Goal: Task Accomplishment & Management: Use online tool/utility

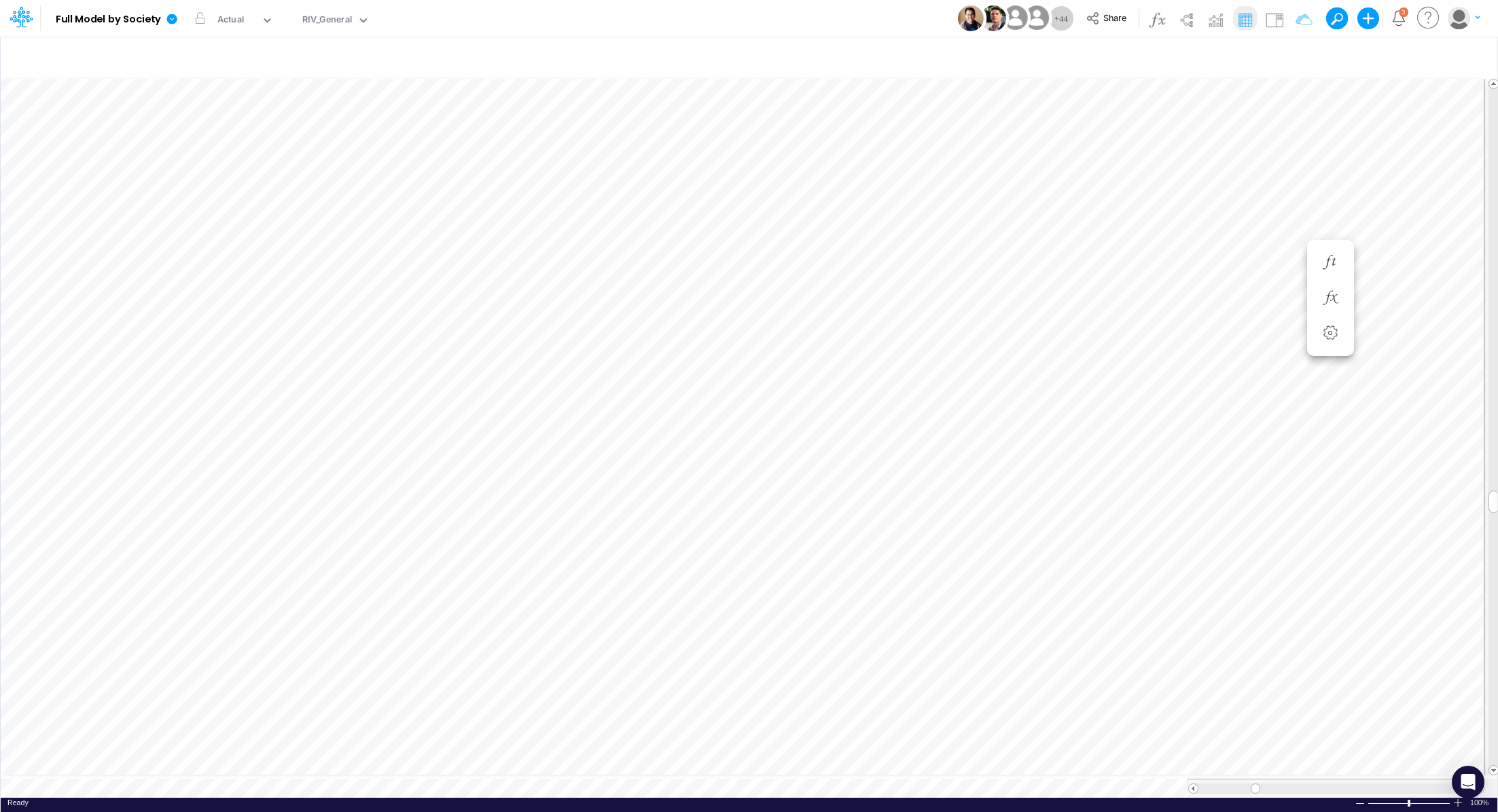
scroll to position [6, 1]
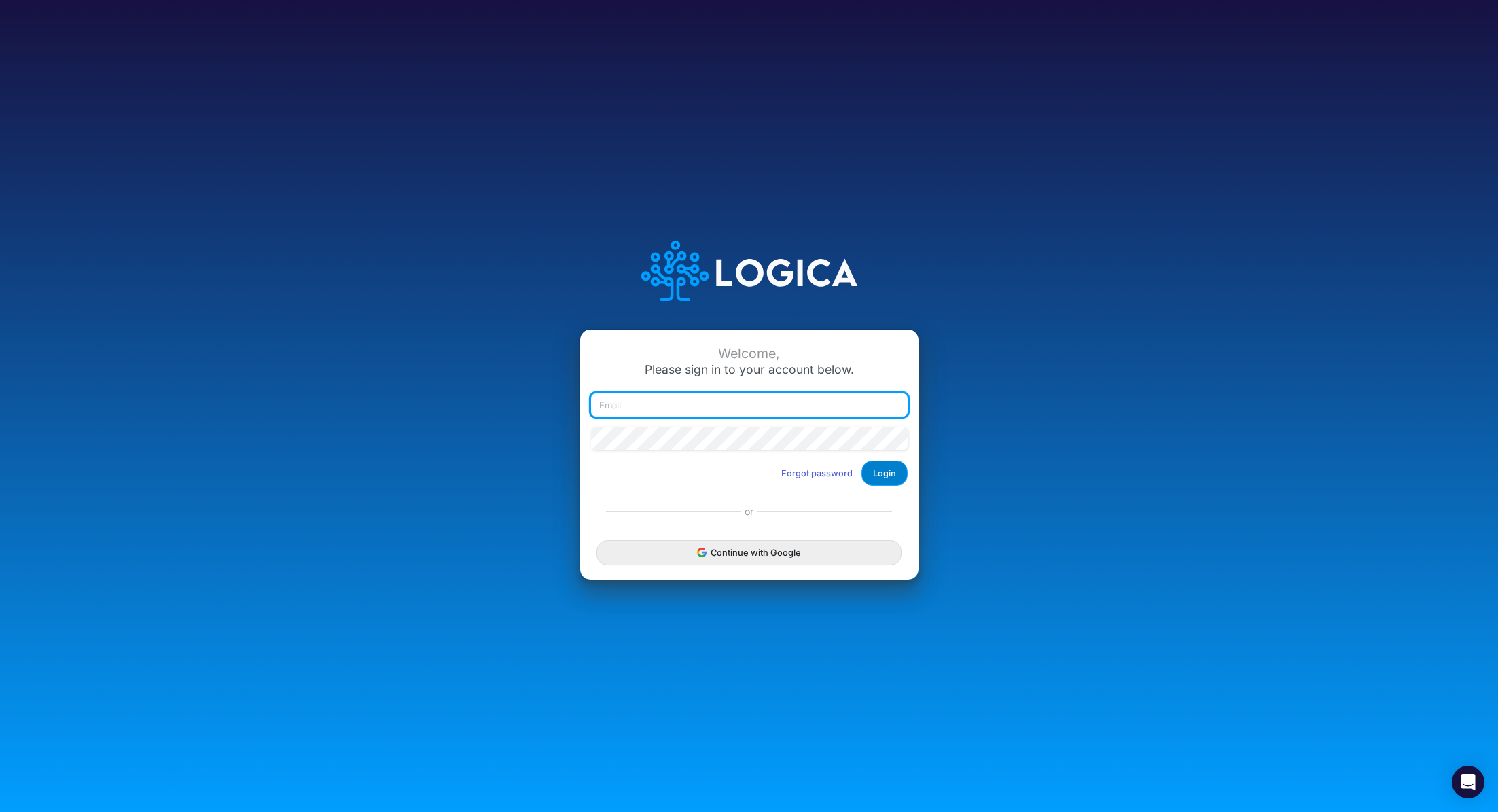
type input "[PERSON_NAME][EMAIL_ADDRESS][PERSON_NAME][DOMAIN_NAME]"
click at [889, 469] on button "Login" at bounding box center [885, 473] width 47 height 25
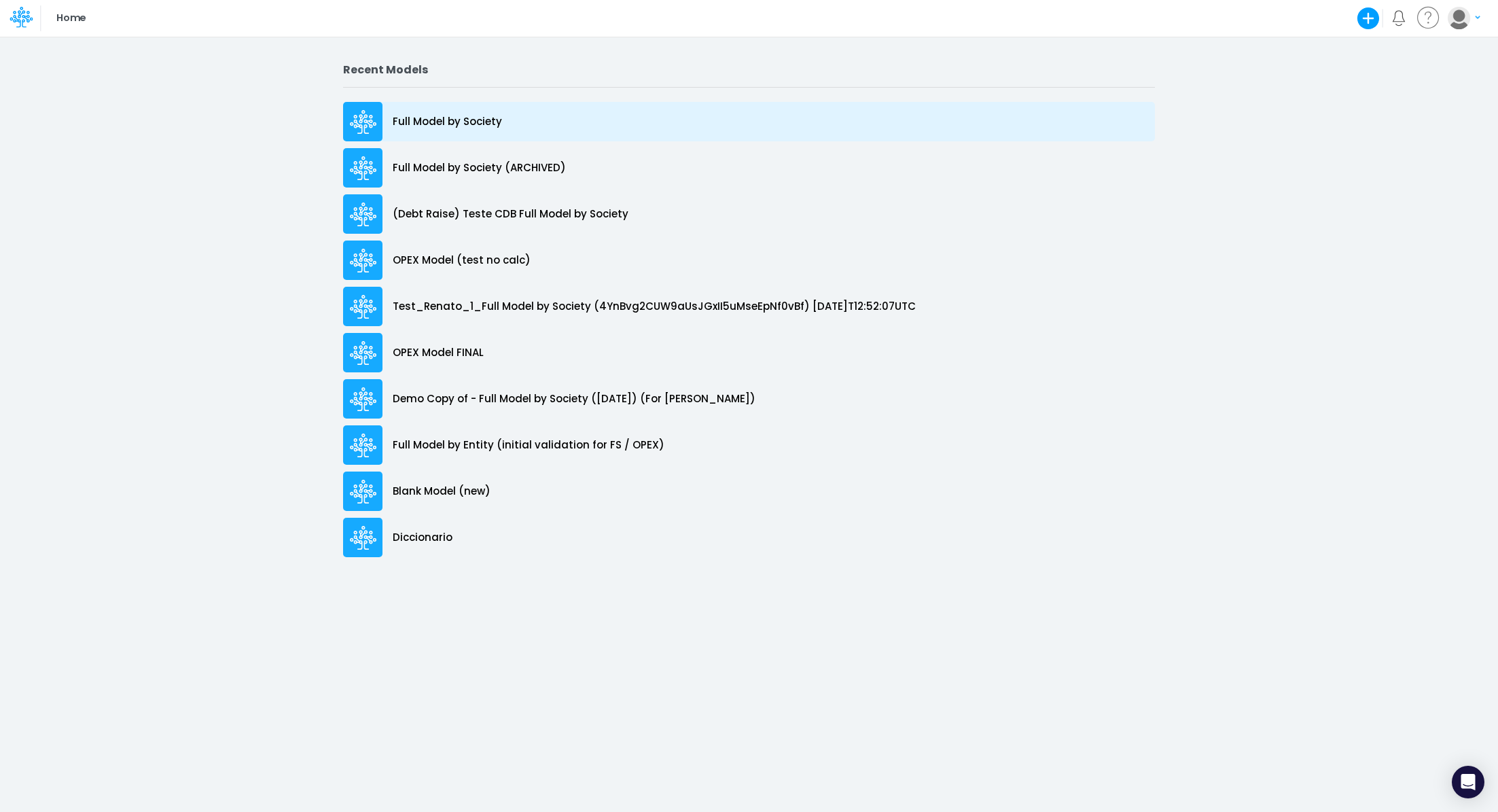
click at [409, 125] on p "Full Model by Society" at bounding box center [447, 122] width 109 height 16
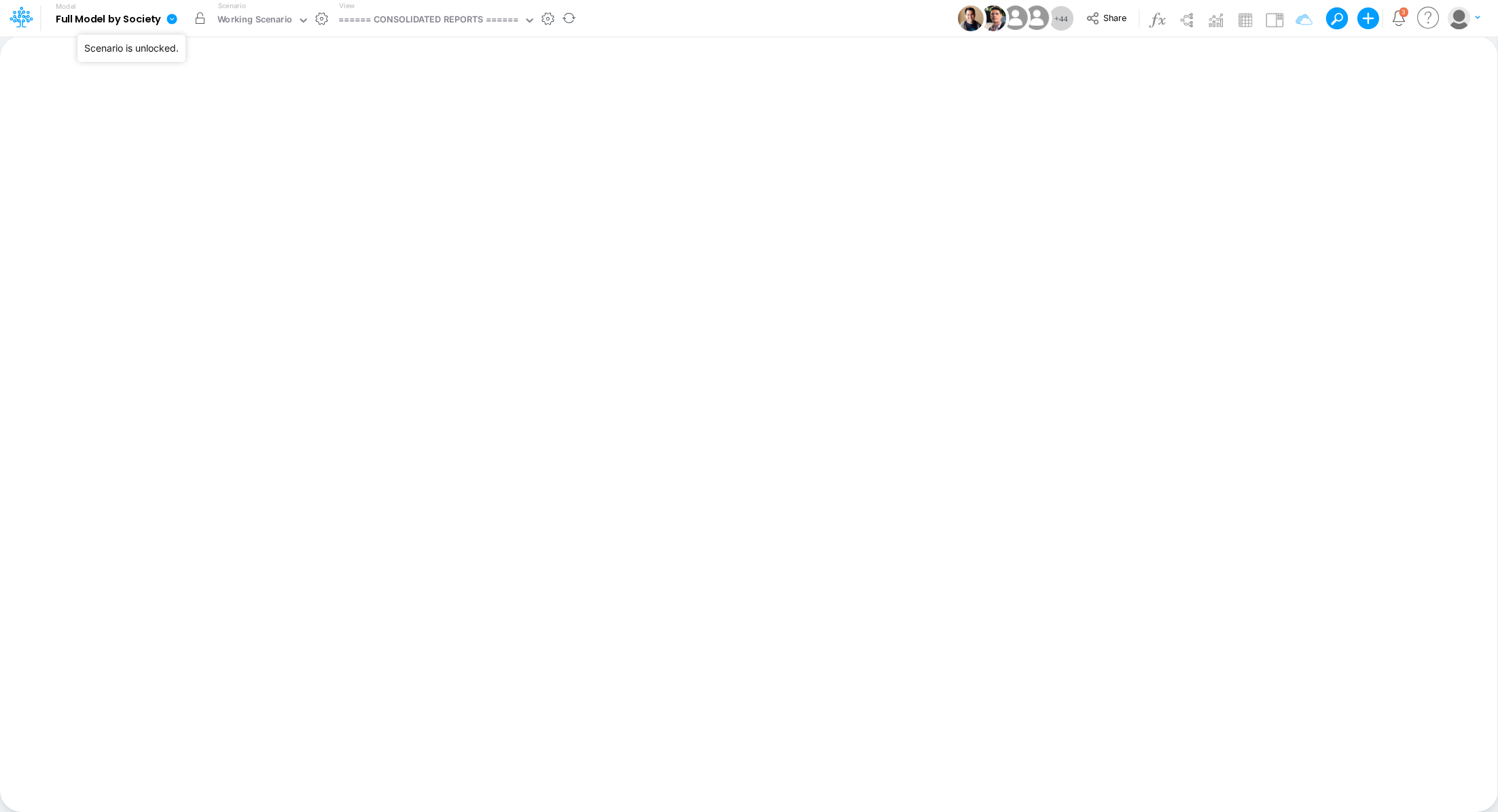
click at [199, 21] on button "button" at bounding box center [200, 17] width 24 height 24
click at [219, 18] on div "Working Scenario" at bounding box center [255, 20] width 76 height 16
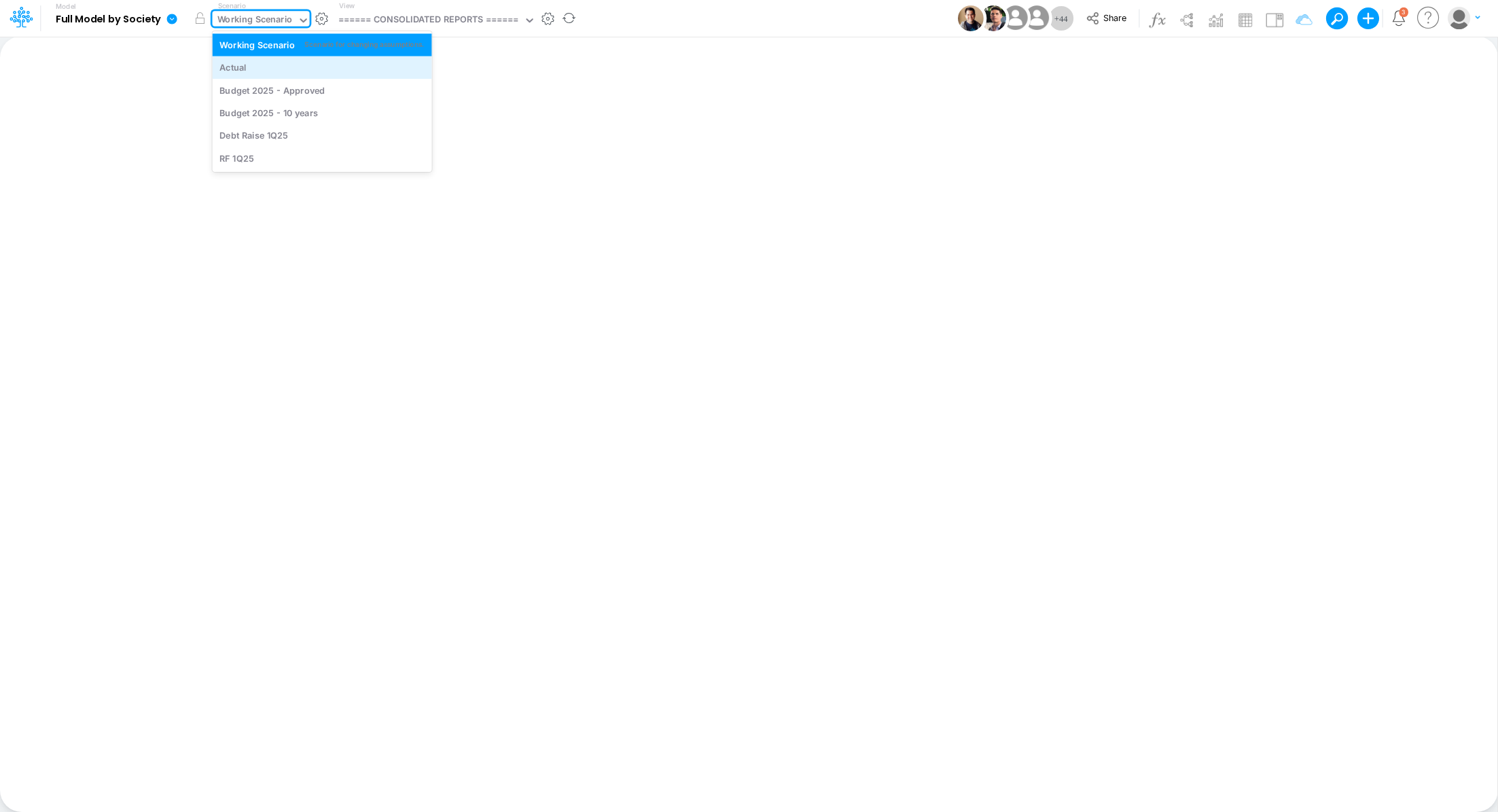
click at [246, 62] on div "Actual" at bounding box center [322, 67] width 205 height 13
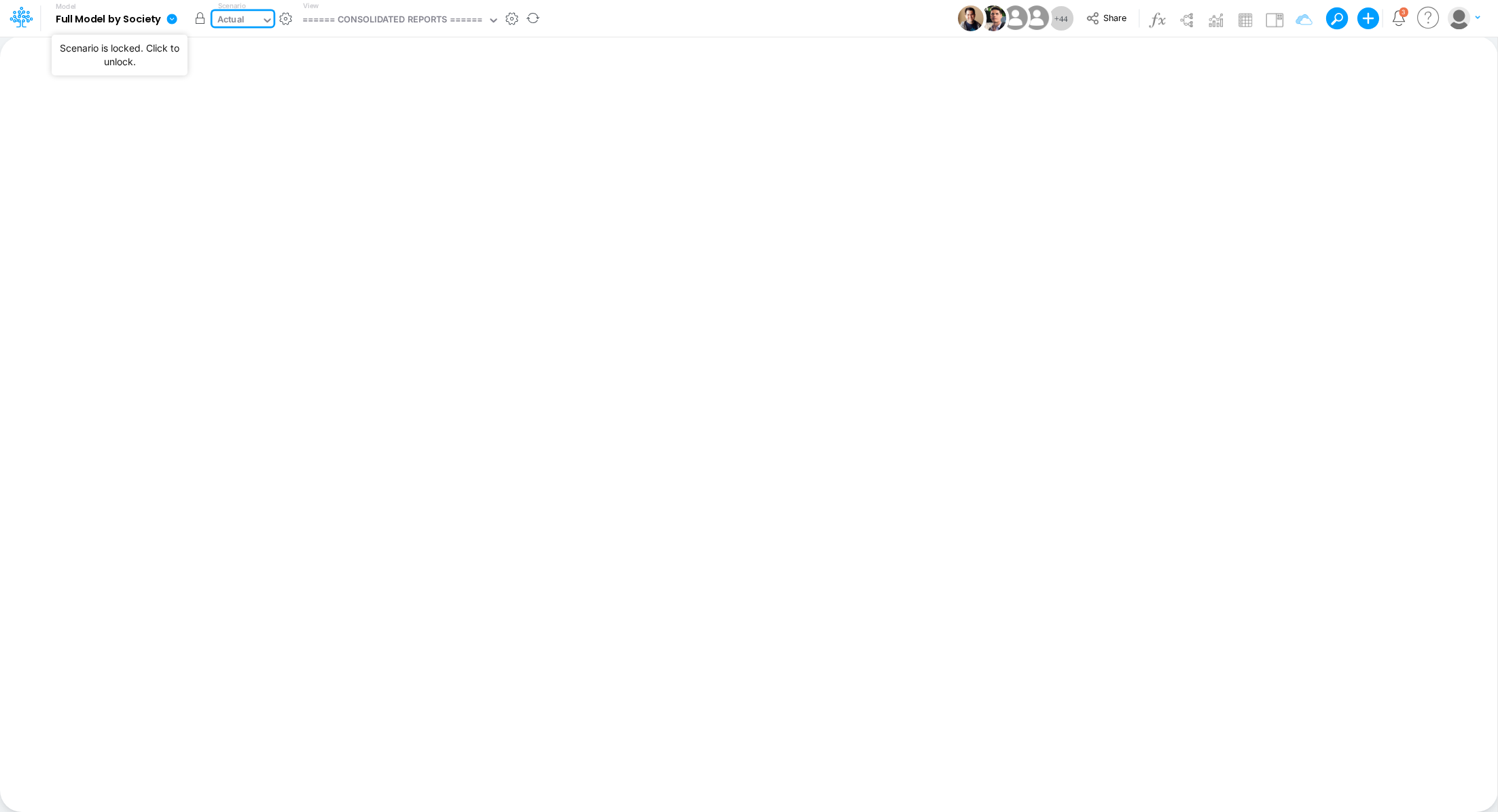
click at [198, 19] on button "button" at bounding box center [200, 17] width 24 height 24
click at [260, 18] on div "Actual" at bounding box center [236, 20] width 48 height 20
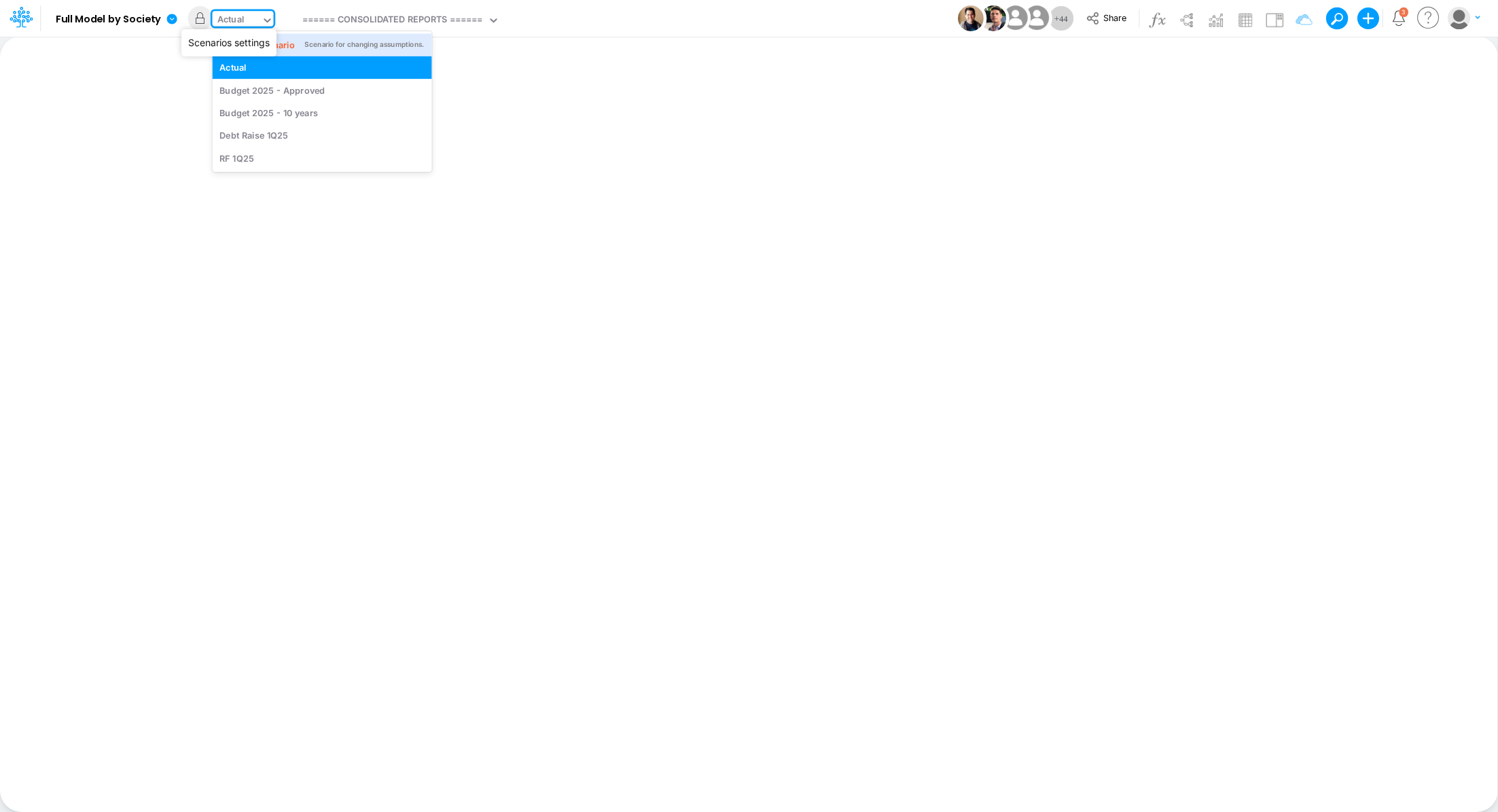
click at [285, 19] on button "button" at bounding box center [285, 18] width 15 height 15
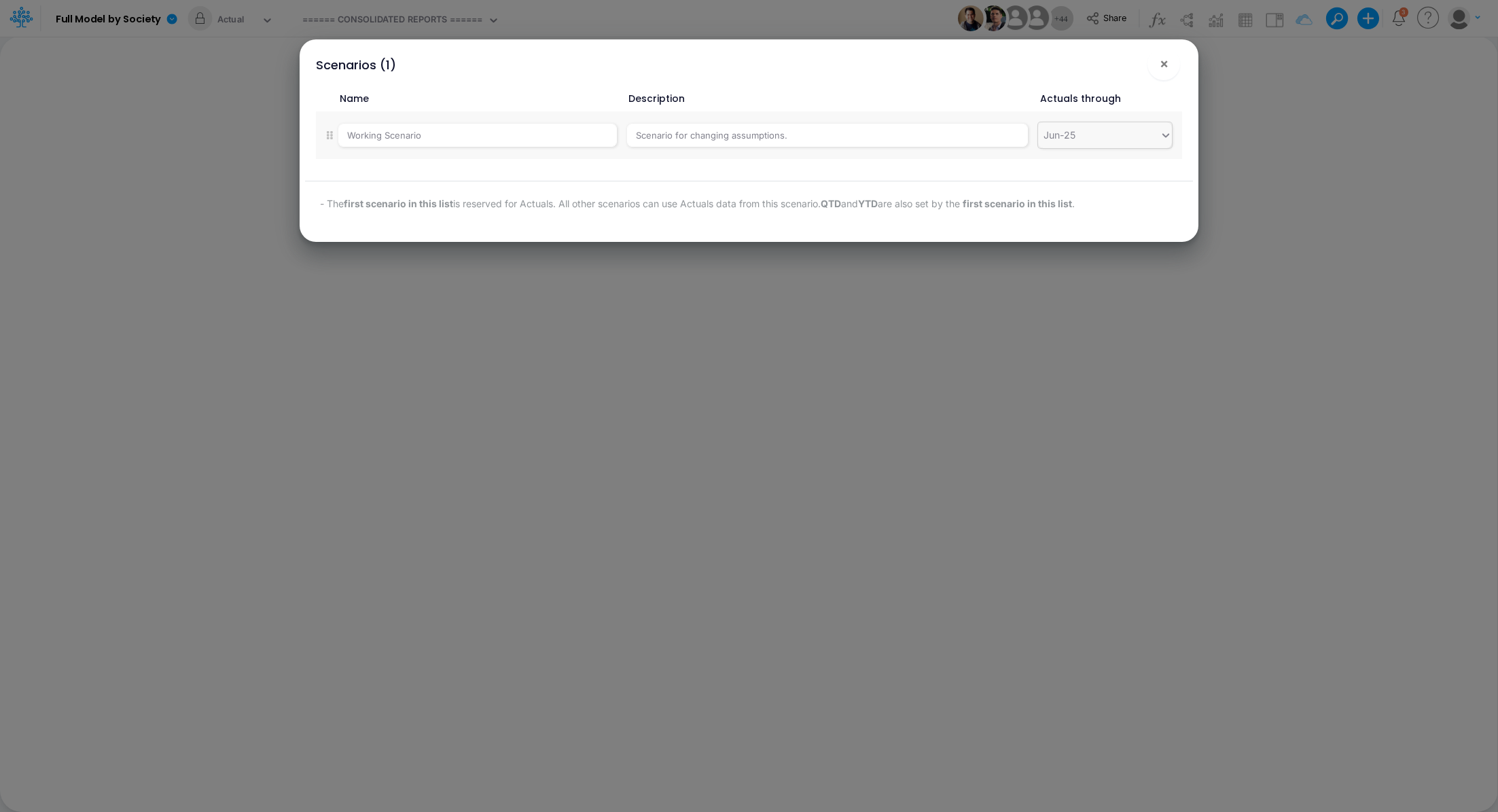
click at [1112, 141] on div "Jun-25" at bounding box center [1099, 135] width 122 height 22
click at [1168, 135] on icon at bounding box center [1166, 135] width 13 height 14
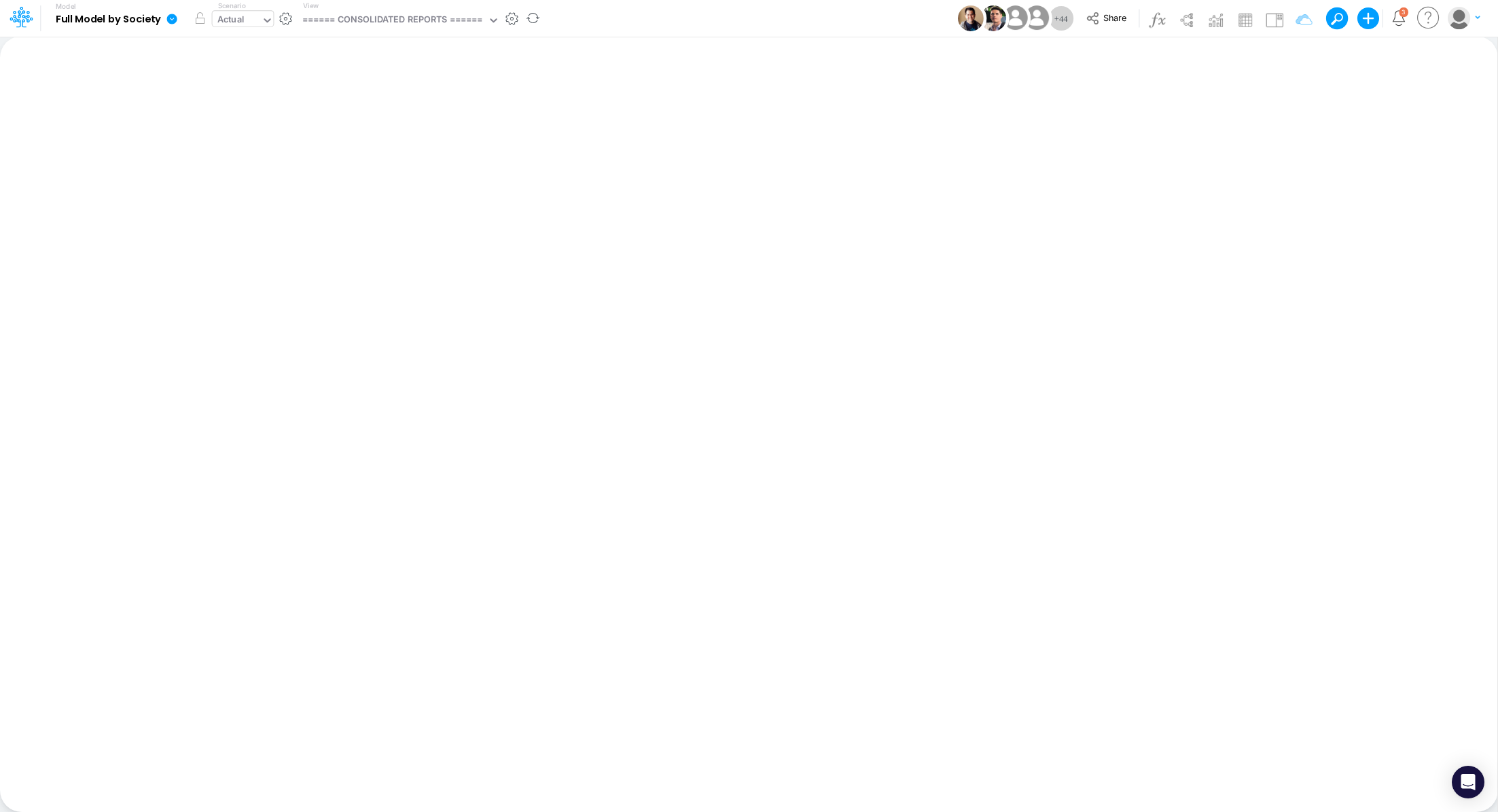
click at [270, 20] on icon at bounding box center [267, 20] width 13 height 13
click at [287, 19] on button "button" at bounding box center [285, 18] width 15 height 15
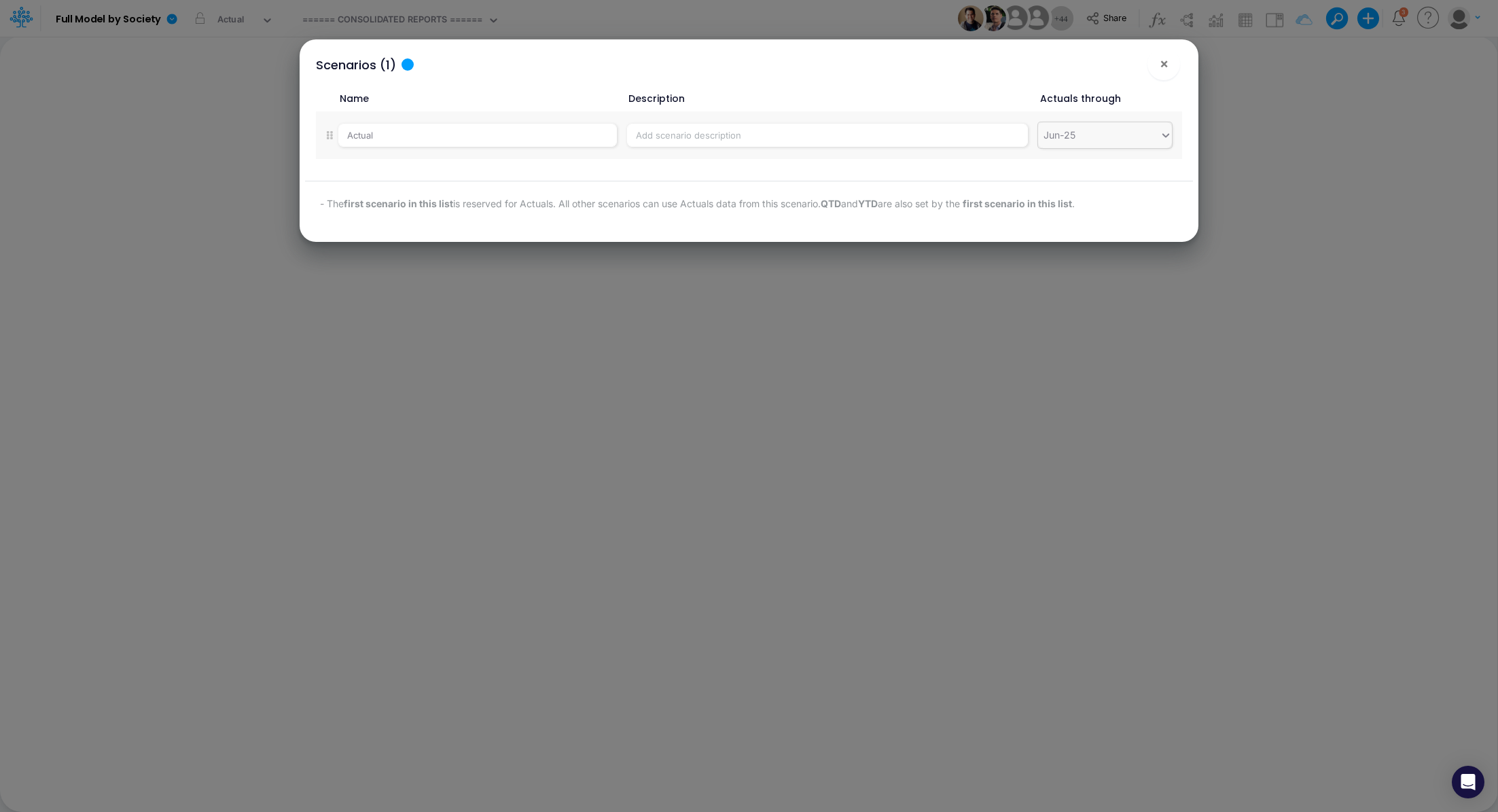
click at [1138, 144] on div "Jun-25" at bounding box center [1099, 135] width 122 height 22
click at [1170, 66] on button "×" at bounding box center [1164, 64] width 33 height 33
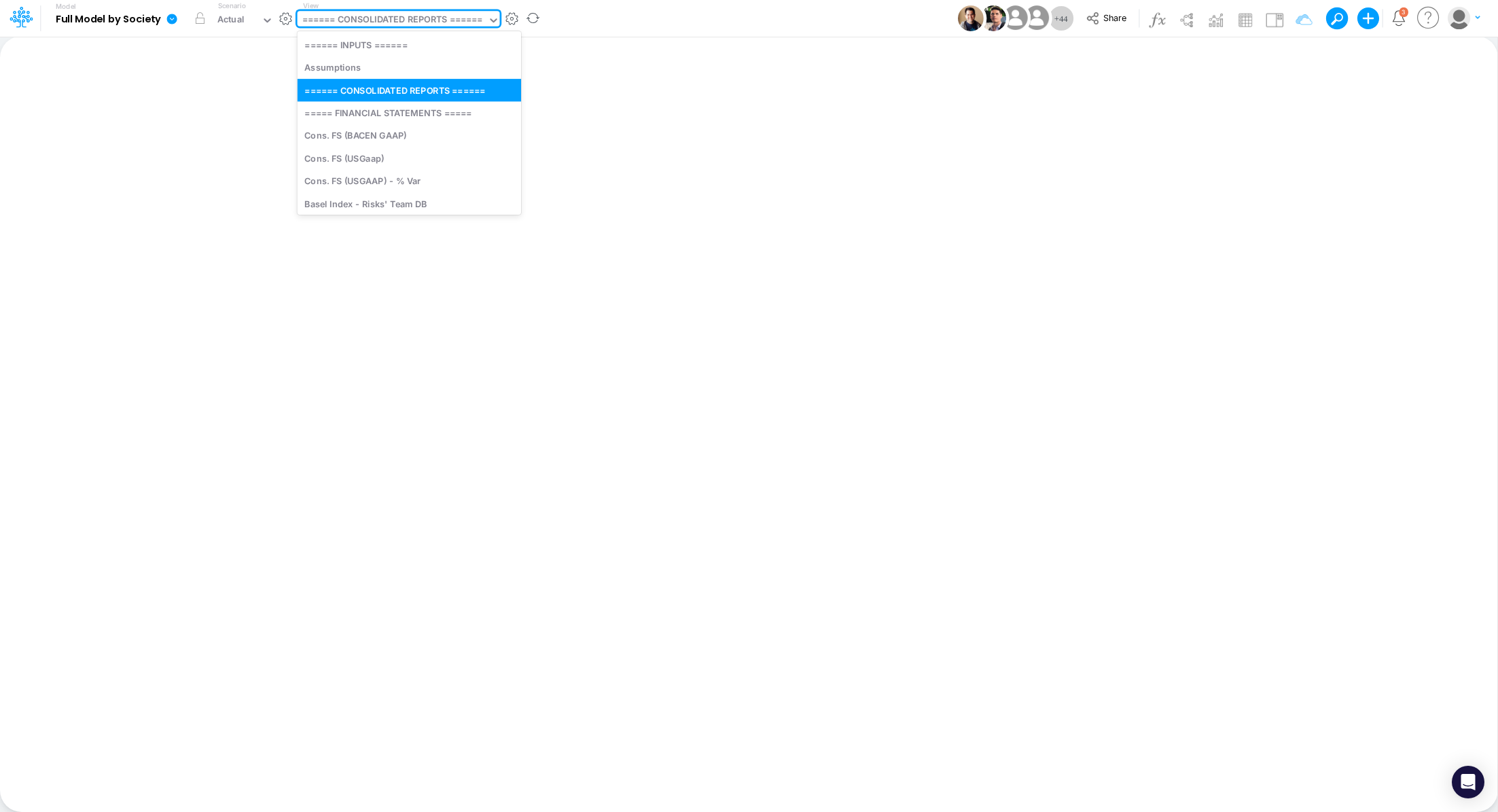
click at [417, 11] on div "====== CONSOLIDATED REPORTS ======" at bounding box center [392, 20] width 190 height 20
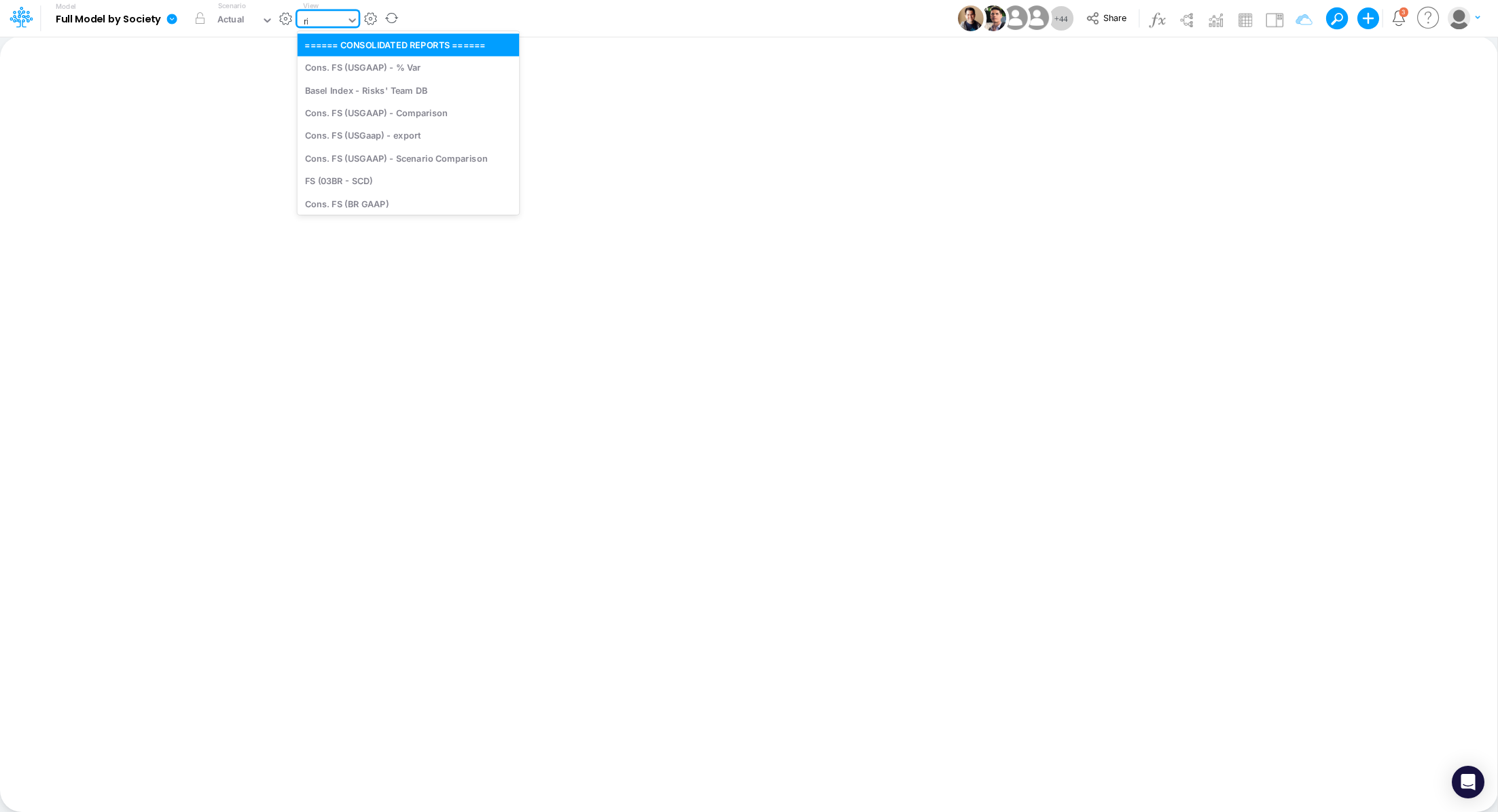
type input "riv"
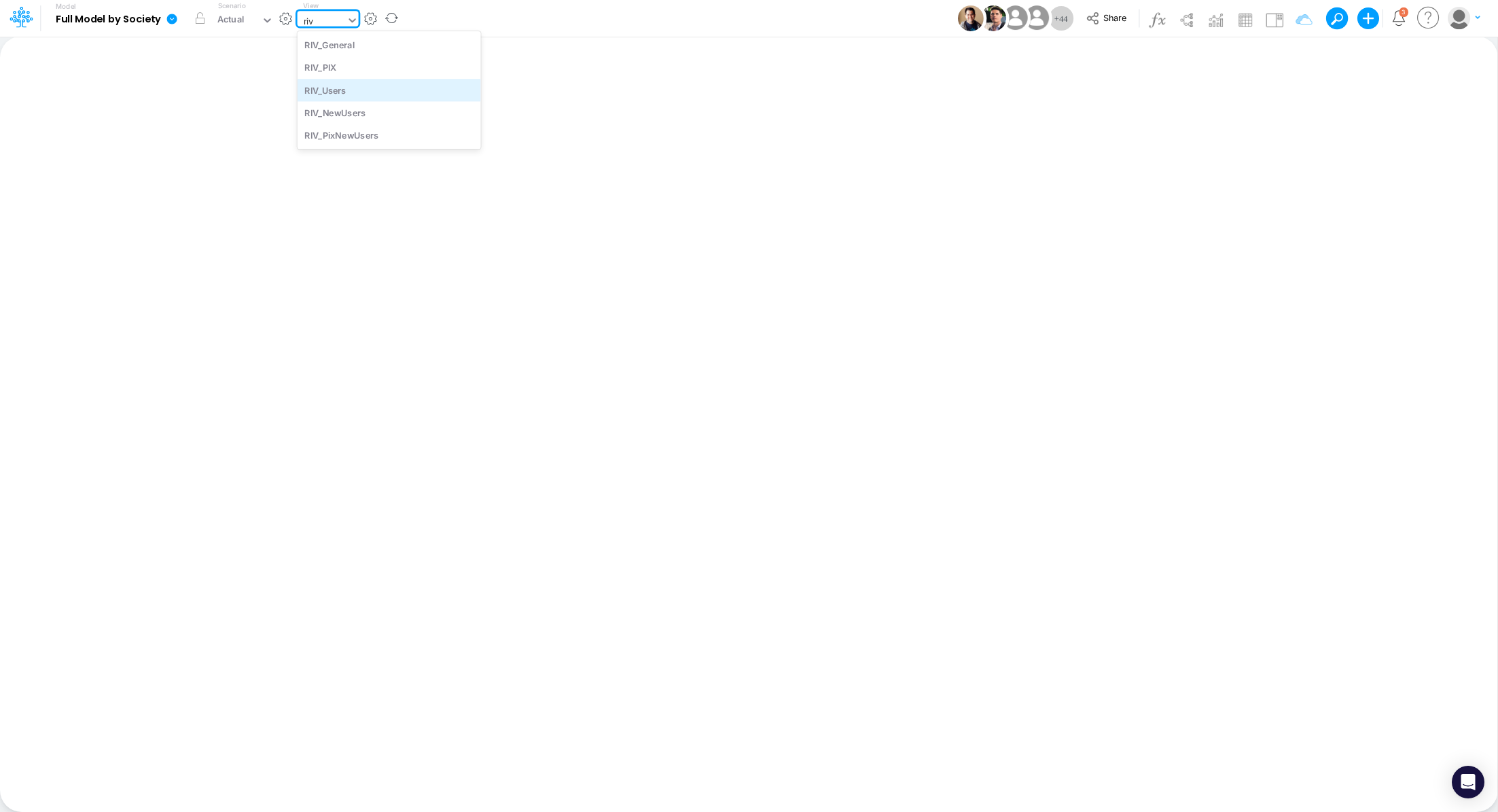
click at [359, 84] on div "RIV_Users" at bounding box center [389, 89] width 183 height 22
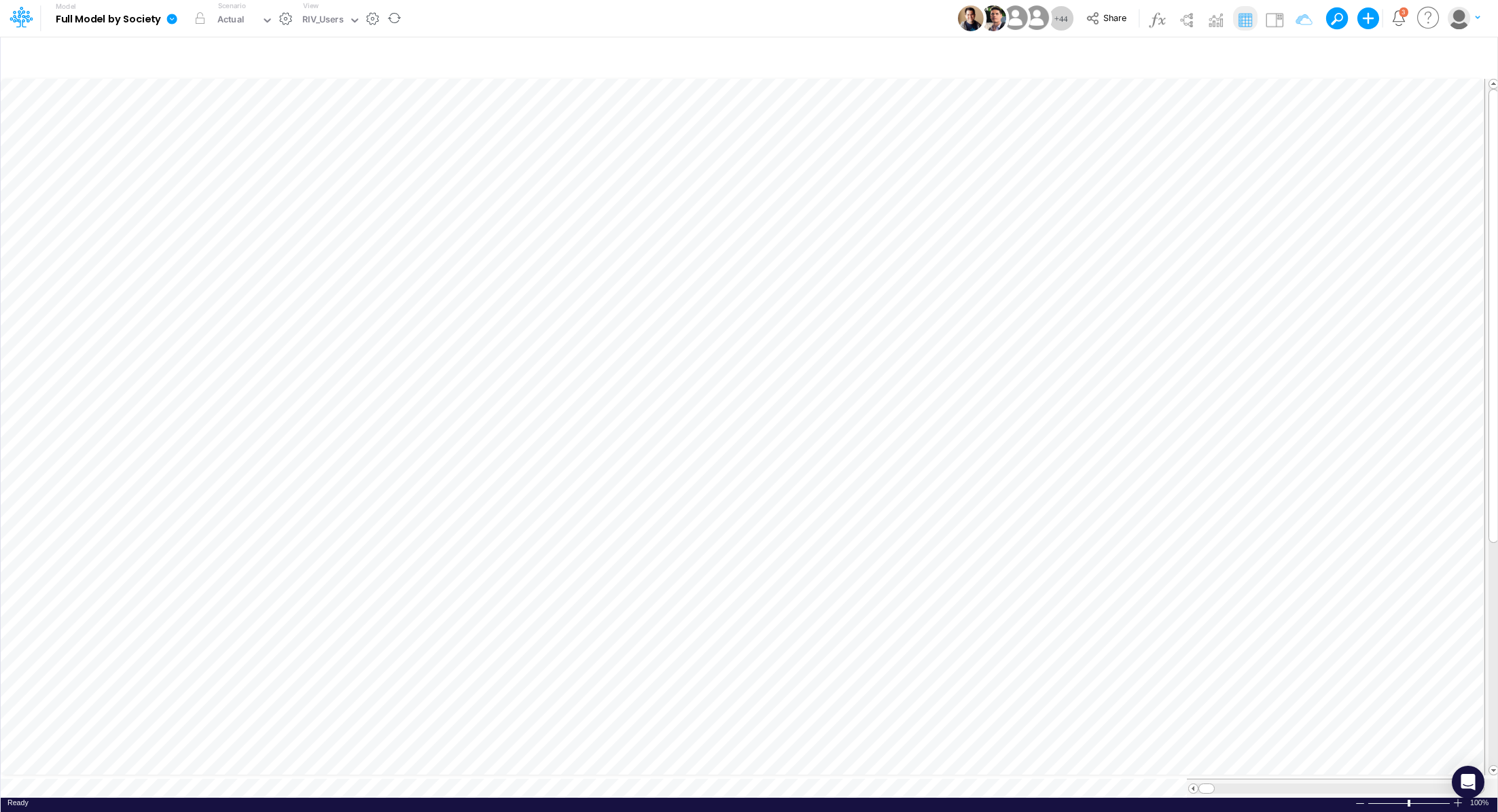
scroll to position [6, 1]
click at [321, 18] on div "RIV_Users" at bounding box center [323, 20] width 42 height 16
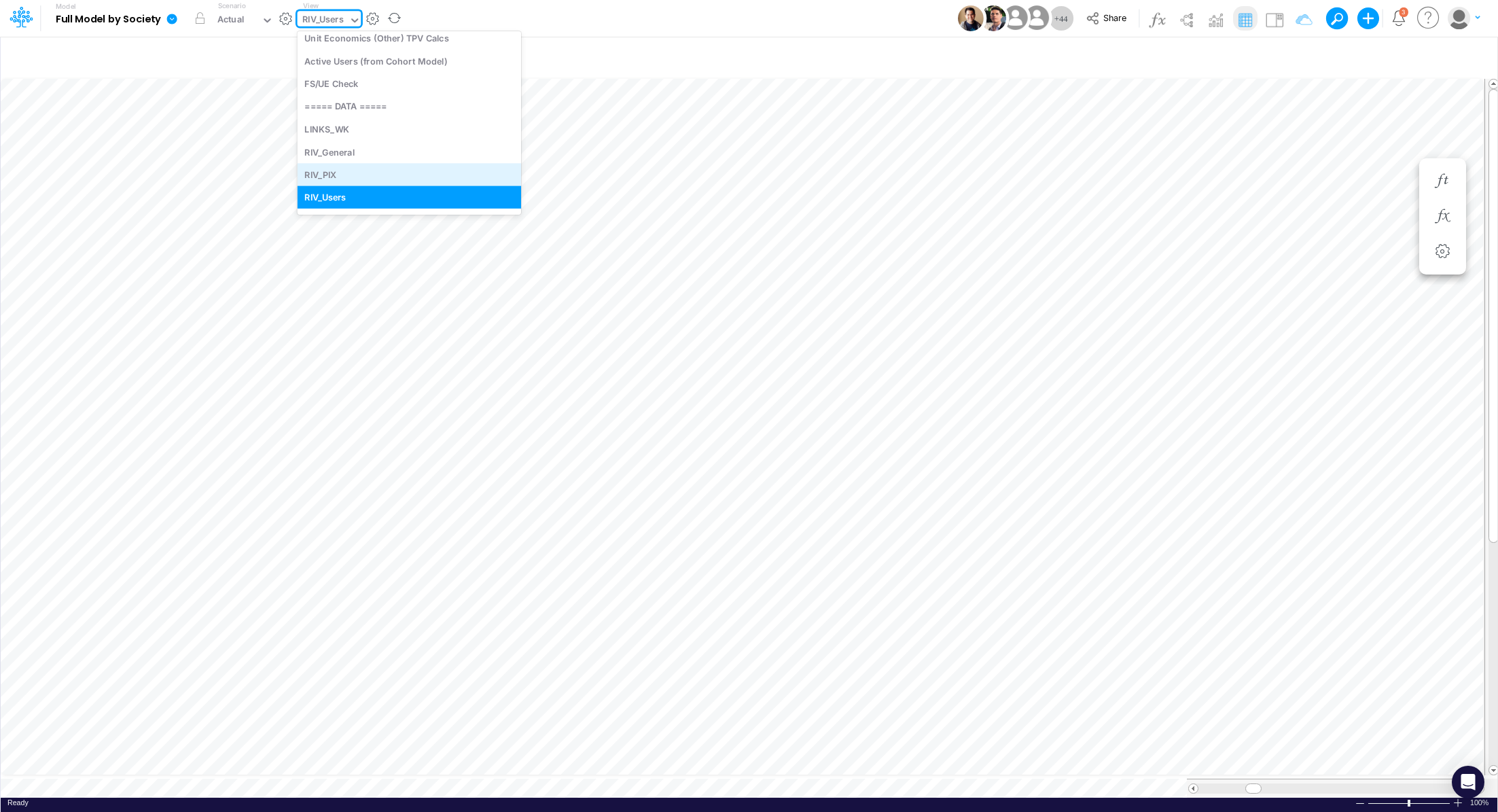
click at [358, 173] on div "RIV_PIX" at bounding box center [409, 173] width 224 height 22
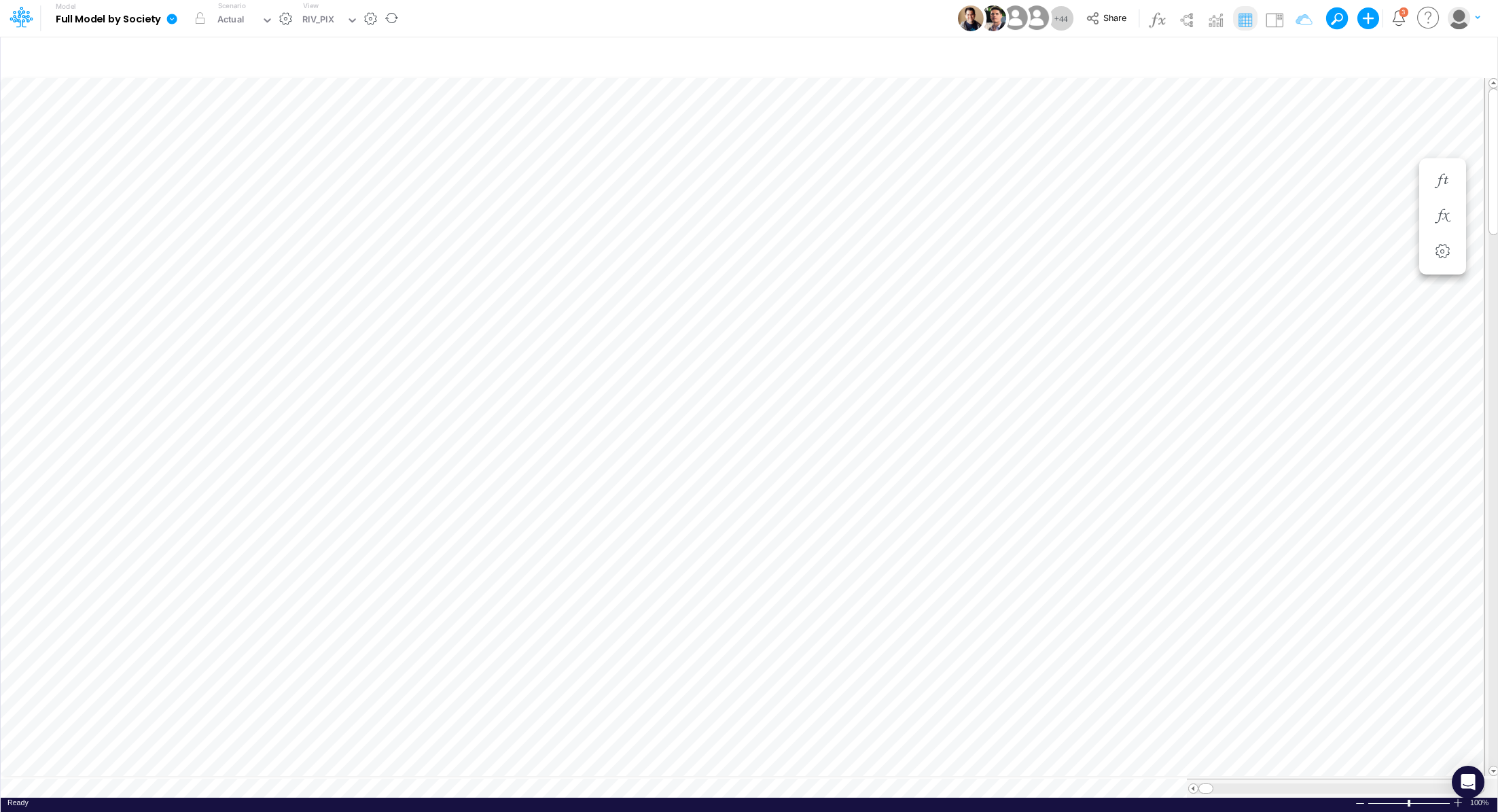
scroll to position [6, 1]
click at [330, 20] on div "RIV_PIX" at bounding box center [318, 20] width 32 height 16
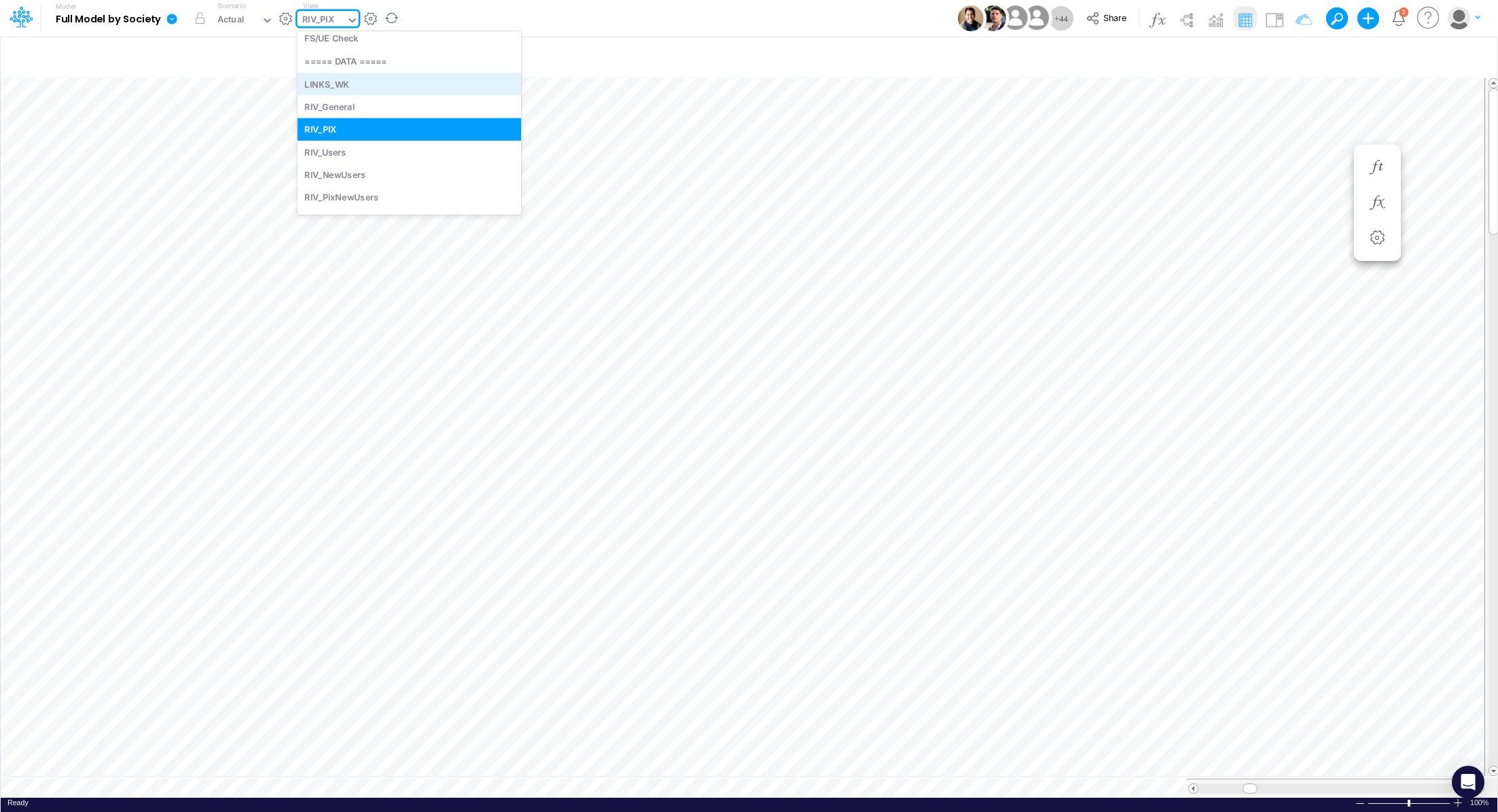
scroll to position [2225, 0]
click at [387, 200] on div "RIV_PixNewUsers" at bounding box center [409, 197] width 224 height 22
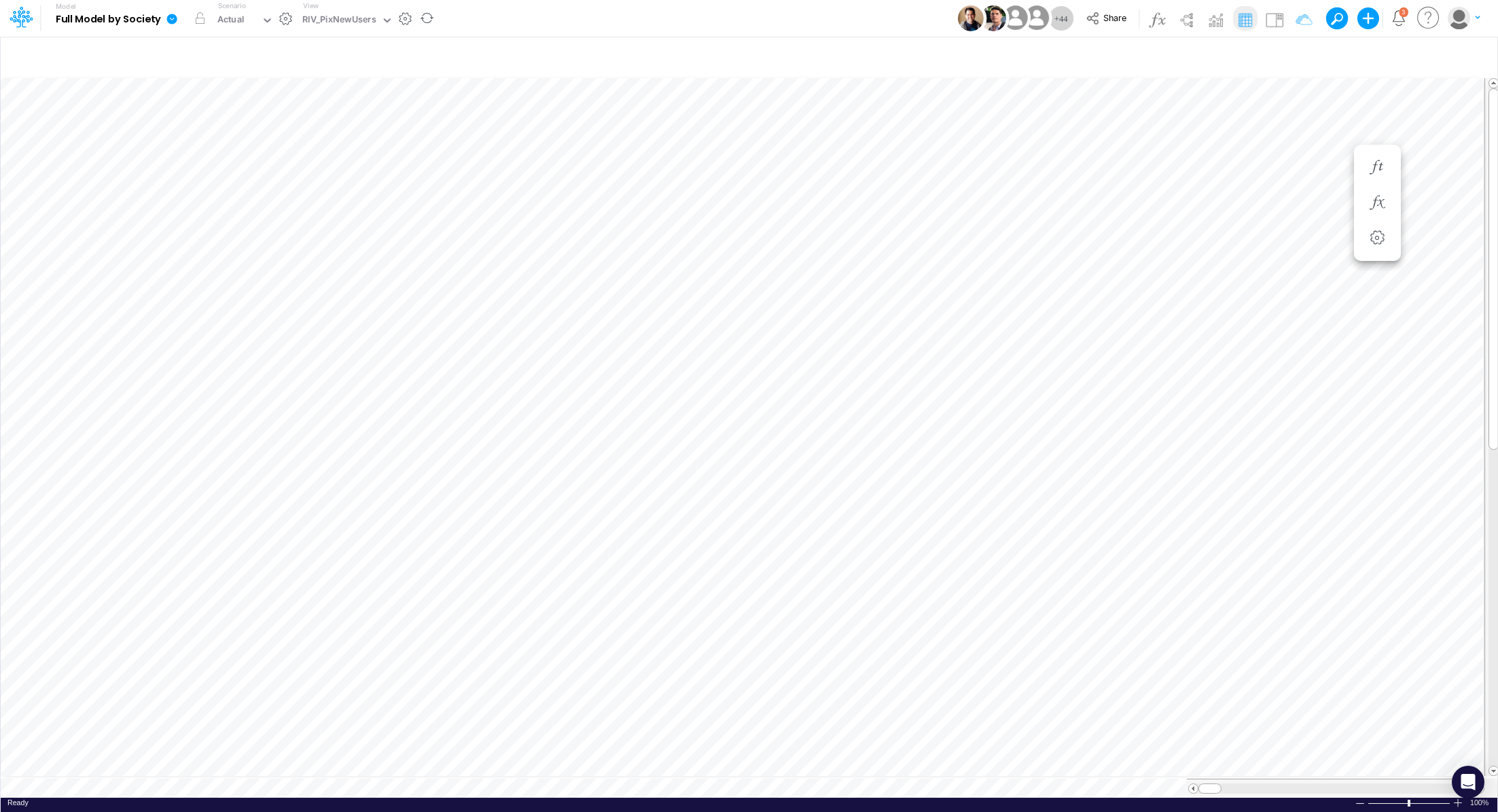
scroll to position [6, 1]
click at [359, 24] on div "RIV_PixNewUsers" at bounding box center [339, 20] width 74 height 16
click at [342, 20] on div "RIV_PixNewUsers" at bounding box center [339, 20] width 74 height 16
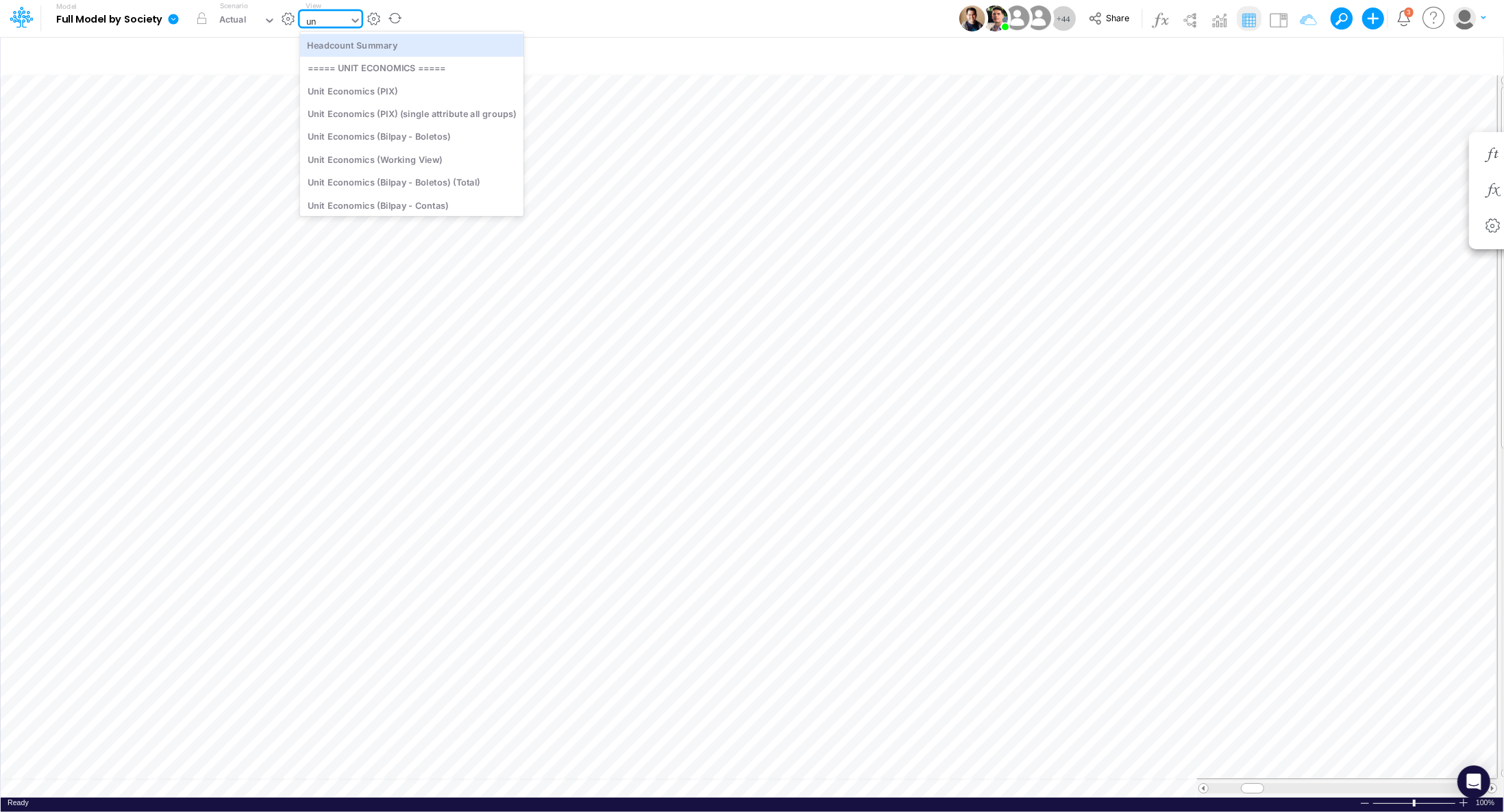
type input "uni"
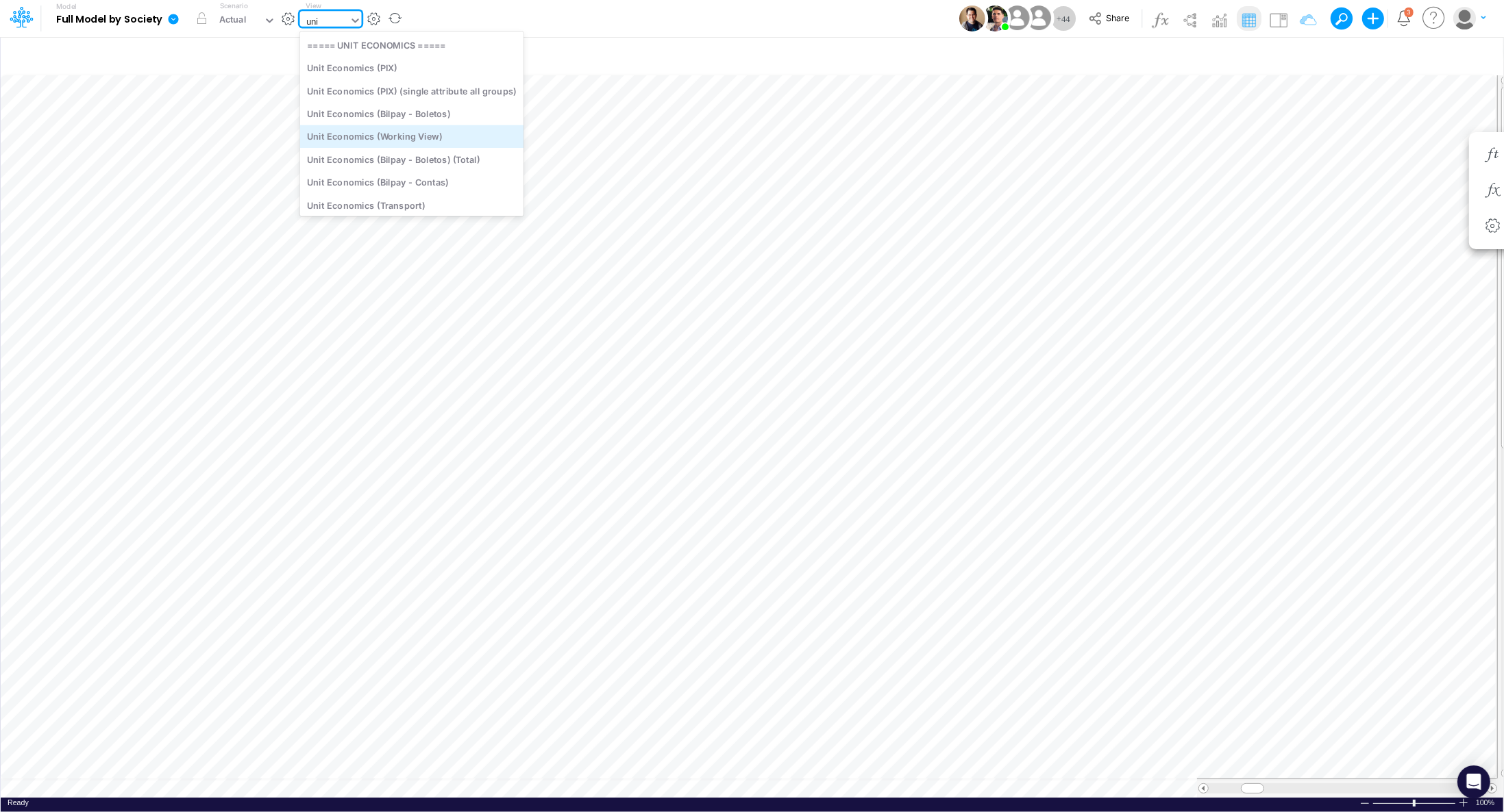
click at [379, 136] on div "Unit Economics (Working View)" at bounding box center [411, 136] width 224 height 22
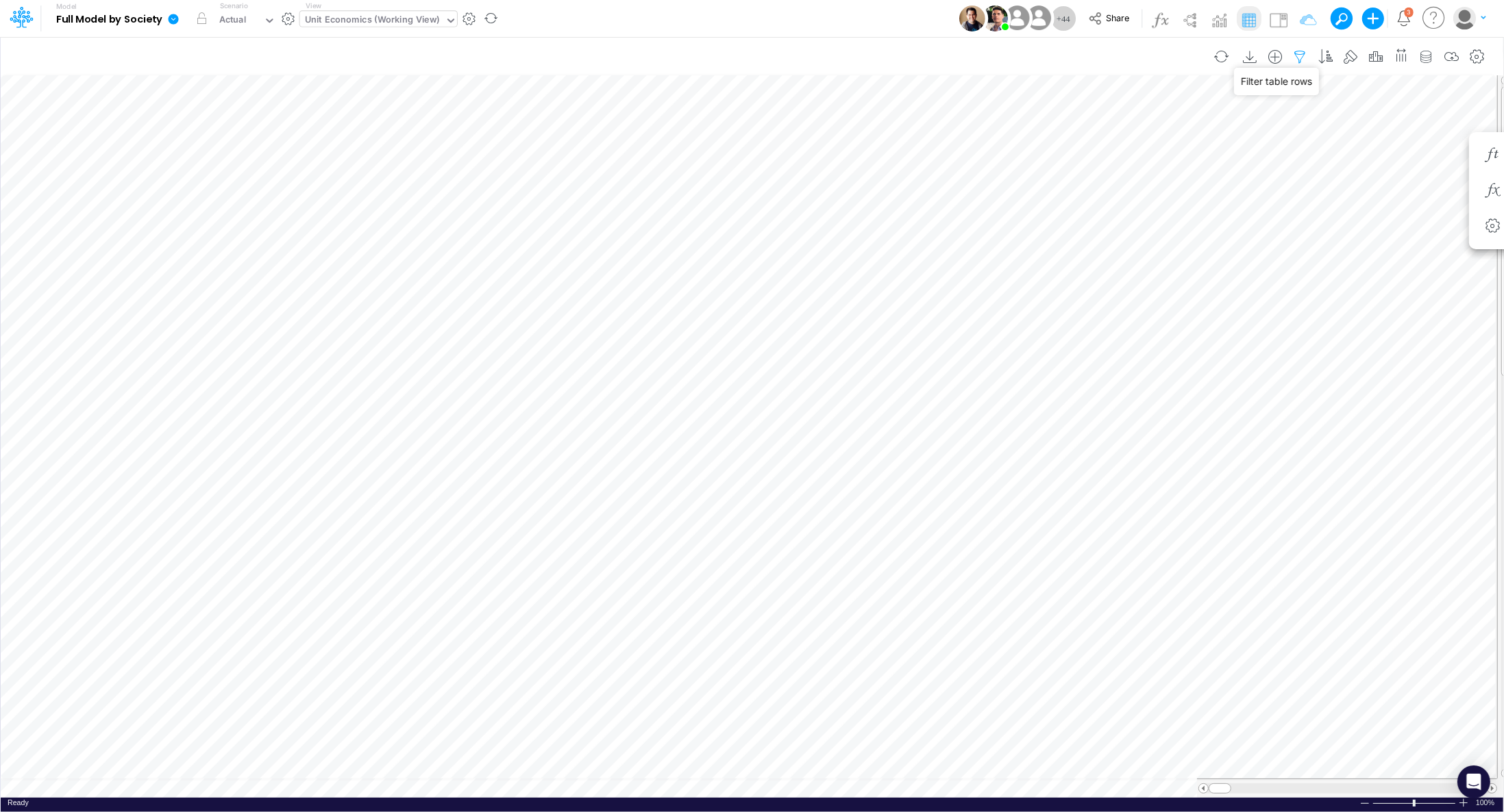
click at [1308, 56] on icon "button" at bounding box center [1300, 57] width 21 height 15
select select "contains"
select select "tableSearchOR"
select select "contains"
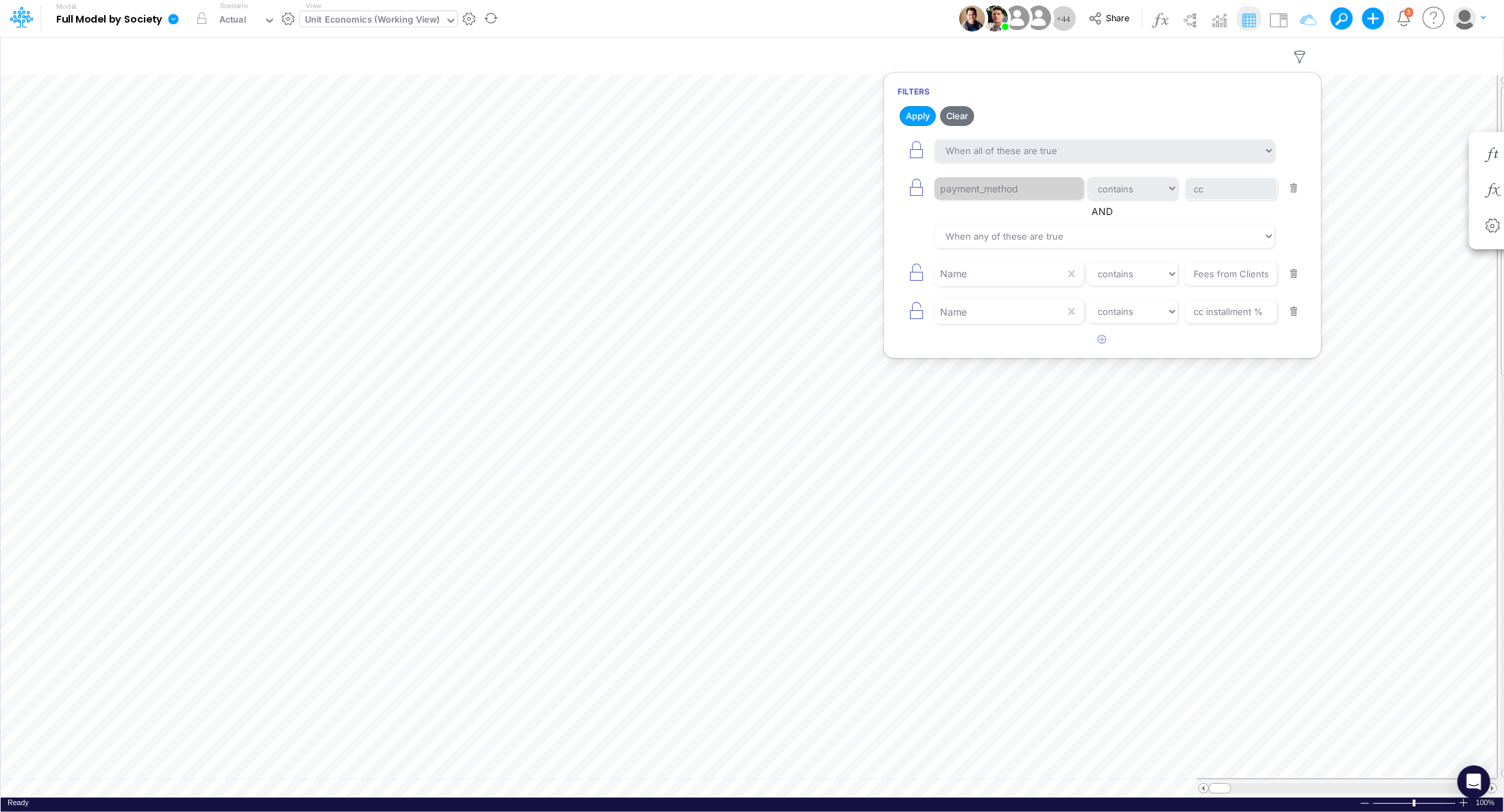
click at [1293, 272] on button "button" at bounding box center [1293, 274] width 26 height 19
type input "cc installment %"
click at [1296, 275] on button "button" at bounding box center [1293, 274] width 26 height 19
click at [923, 111] on button "Apply" at bounding box center [917, 116] width 36 height 20
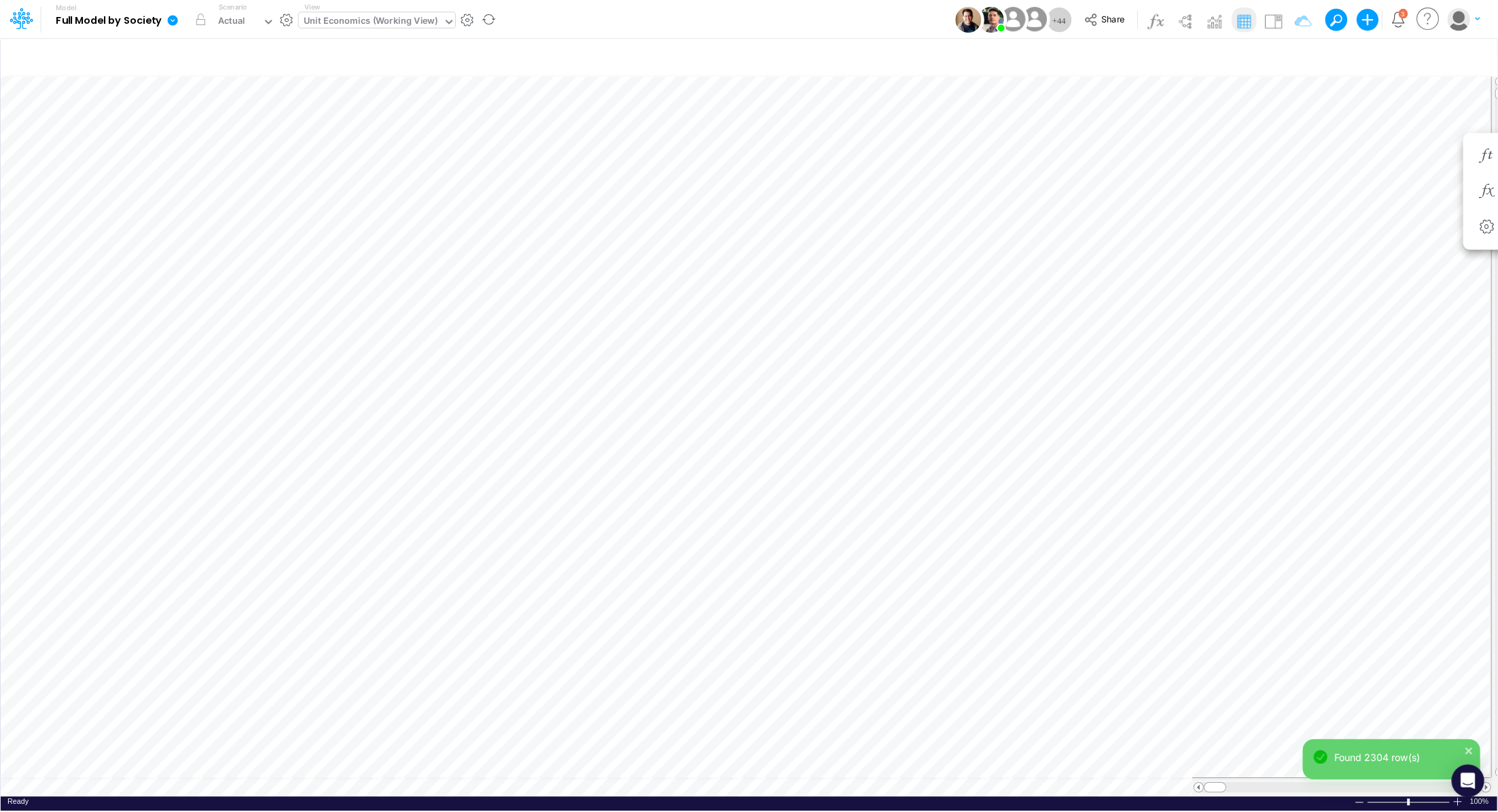
scroll to position [6, 1]
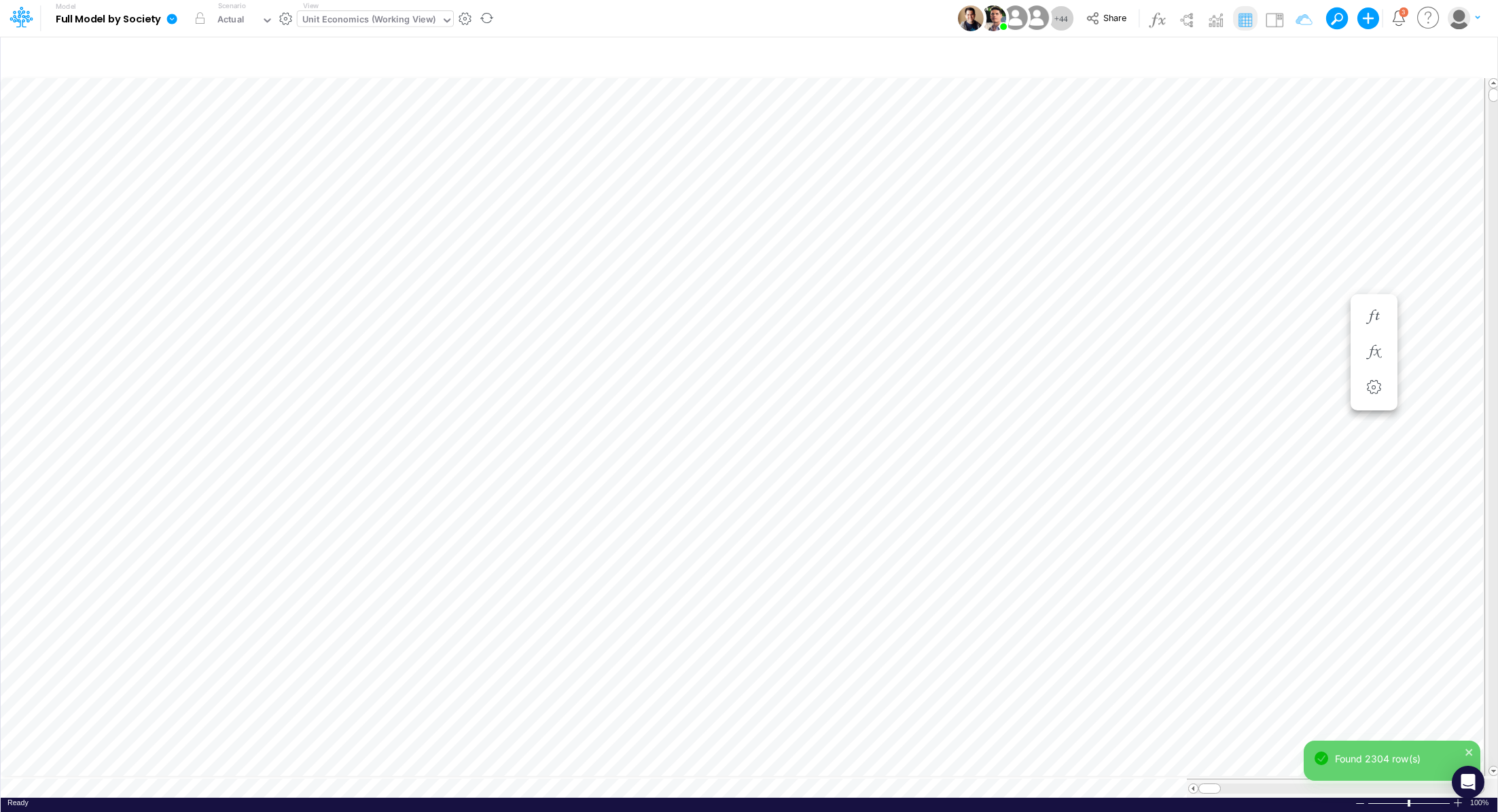
scroll to position [6, 1]
click at [285, 21] on button "button" at bounding box center [285, 18] width 15 height 15
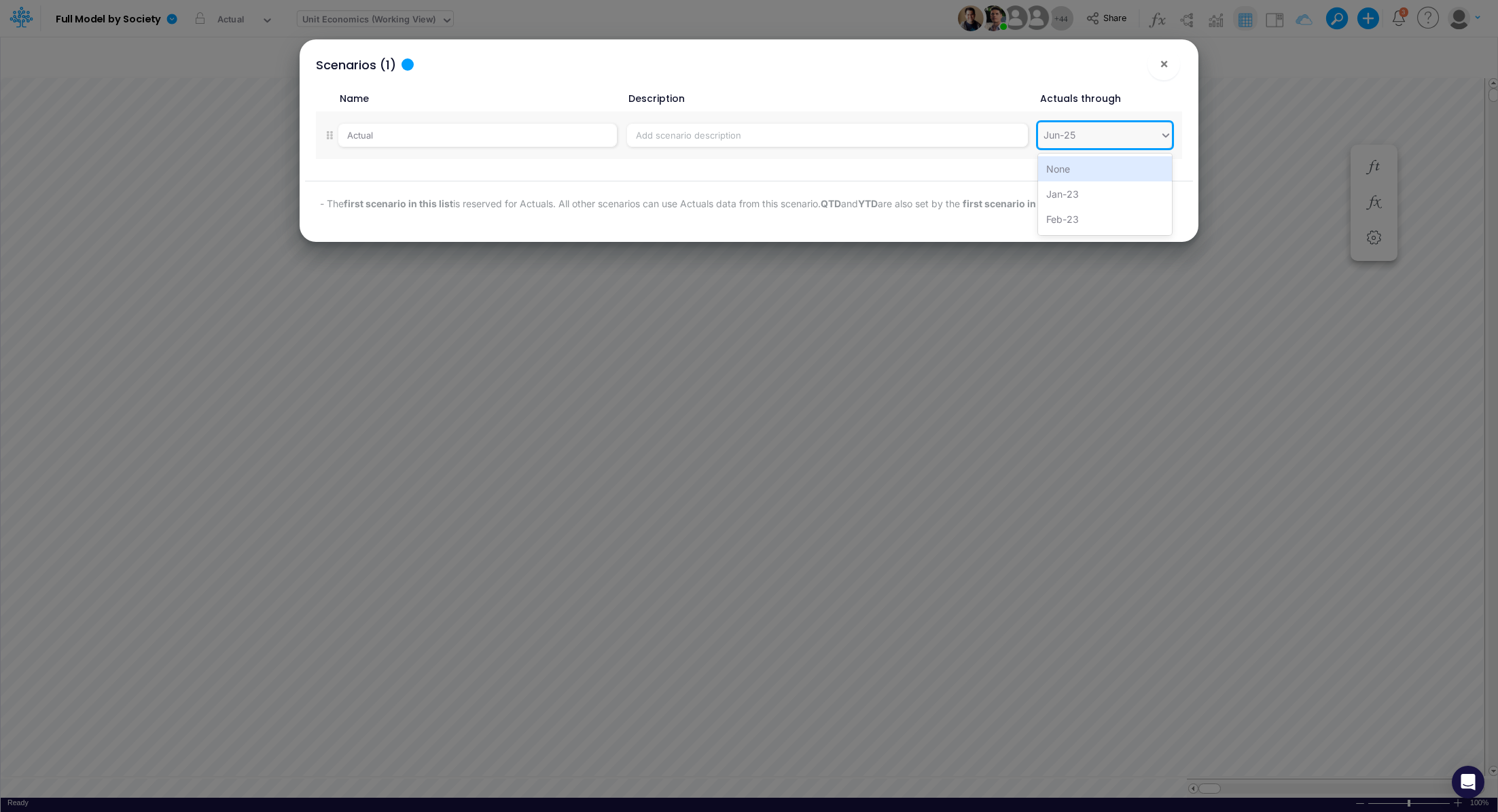
click at [1050, 137] on div "Jun-25" at bounding box center [1059, 135] width 32 height 15
click at [969, 314] on div "Scenarios (1) × Name Description Actuals through Actual option Nov-26 focused, …" at bounding box center [749, 406] width 1498 height 812
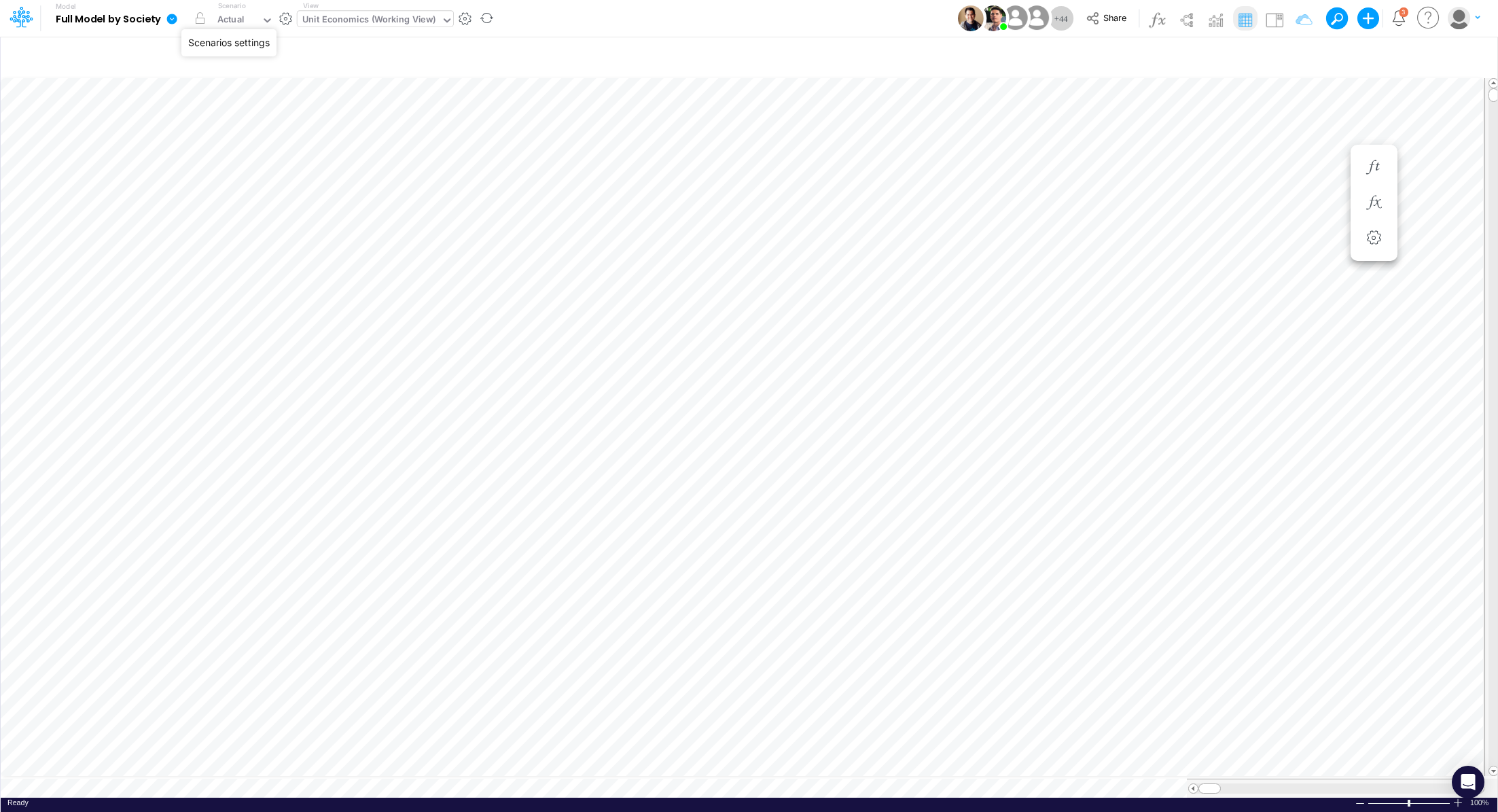
click at [285, 21] on button "button" at bounding box center [285, 18] width 15 height 15
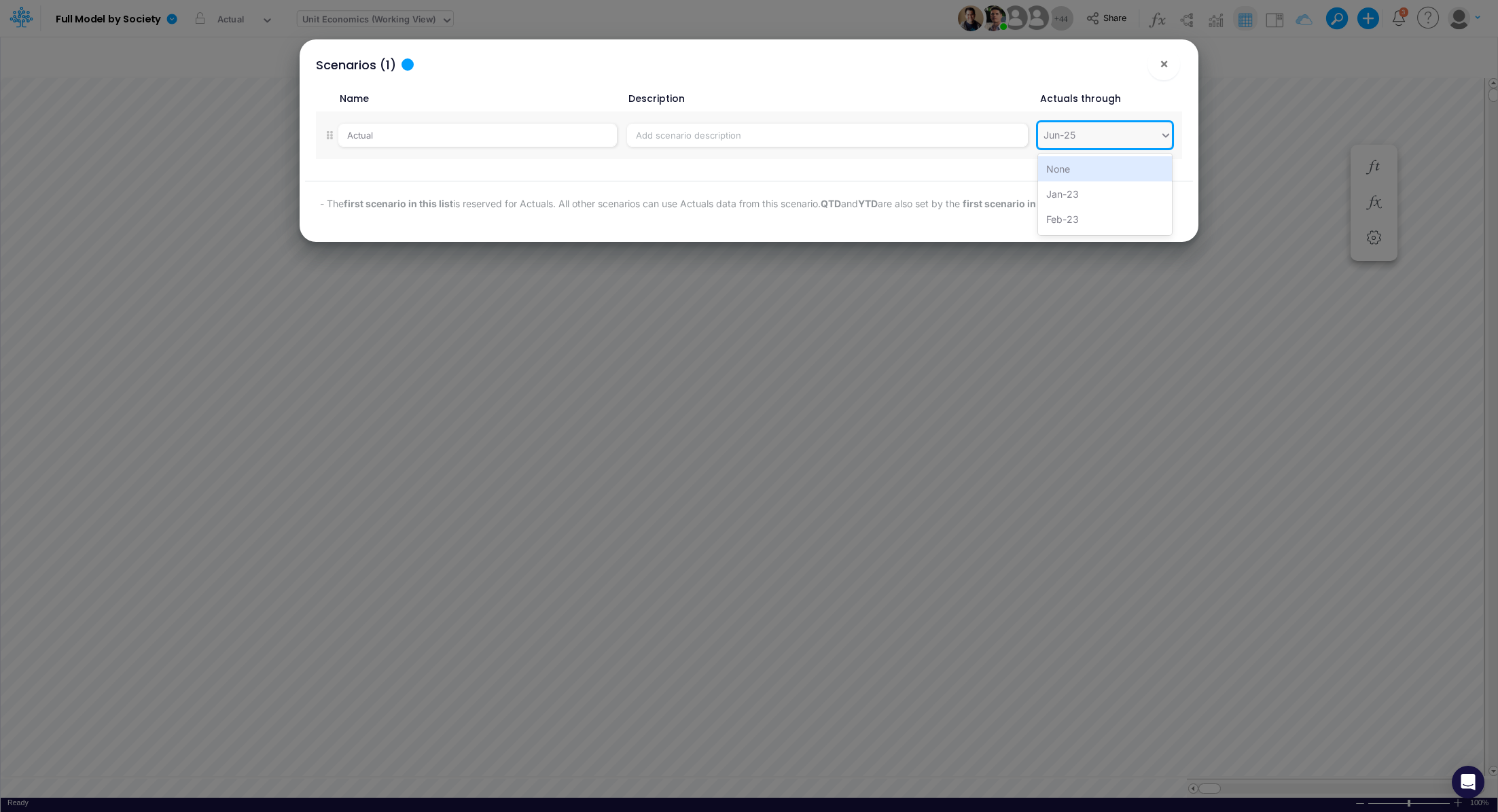
click at [1121, 142] on div "Jun-25" at bounding box center [1099, 135] width 122 height 22
click at [1113, 178] on div "[DATE]-25" at bounding box center [1105, 181] width 135 height 25
click at [1167, 68] on span "×" at bounding box center [1164, 63] width 9 height 16
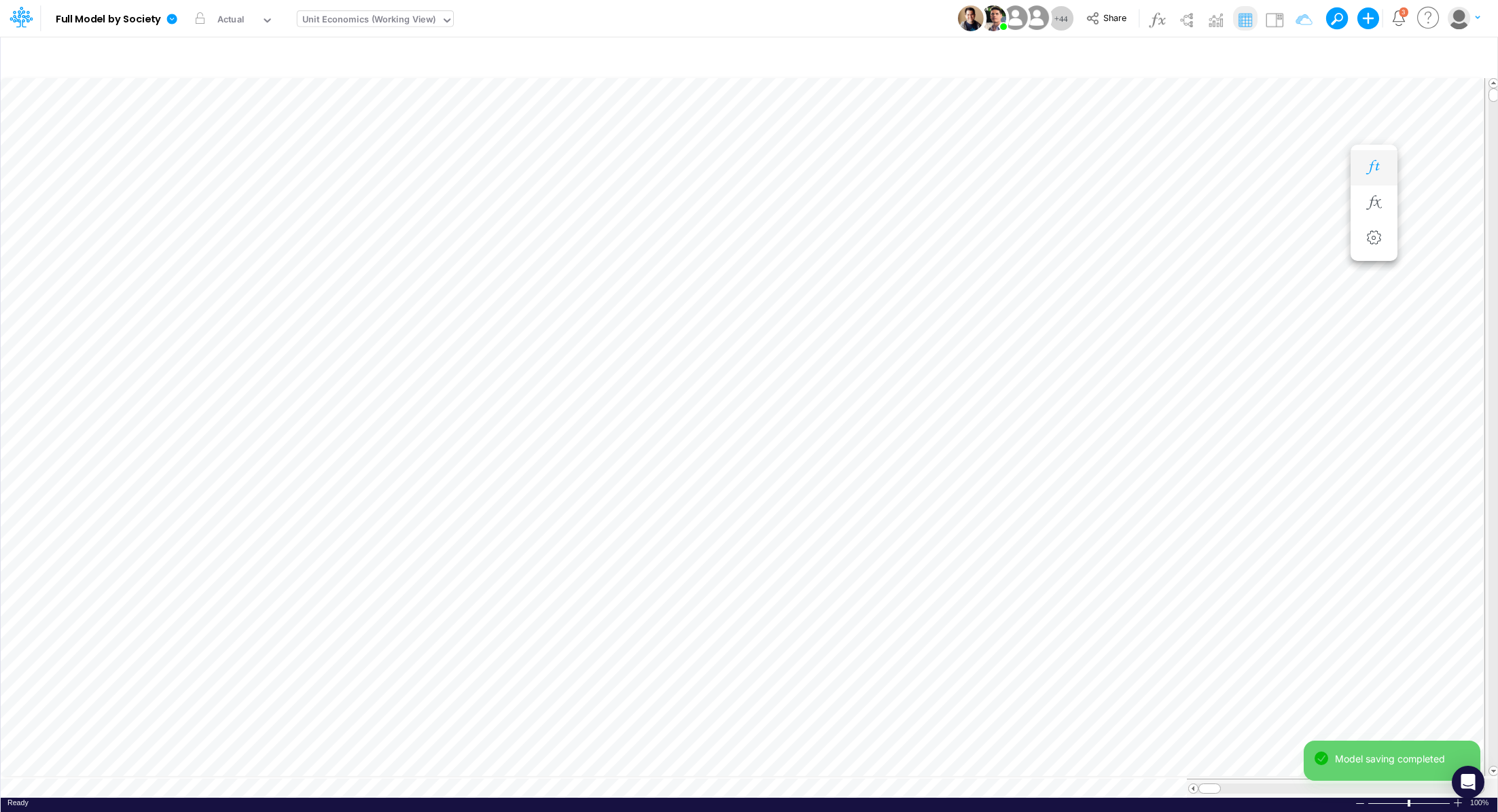
scroll to position [6, 1]
click at [1385, 165] on button "button" at bounding box center [1374, 168] width 25 height 27
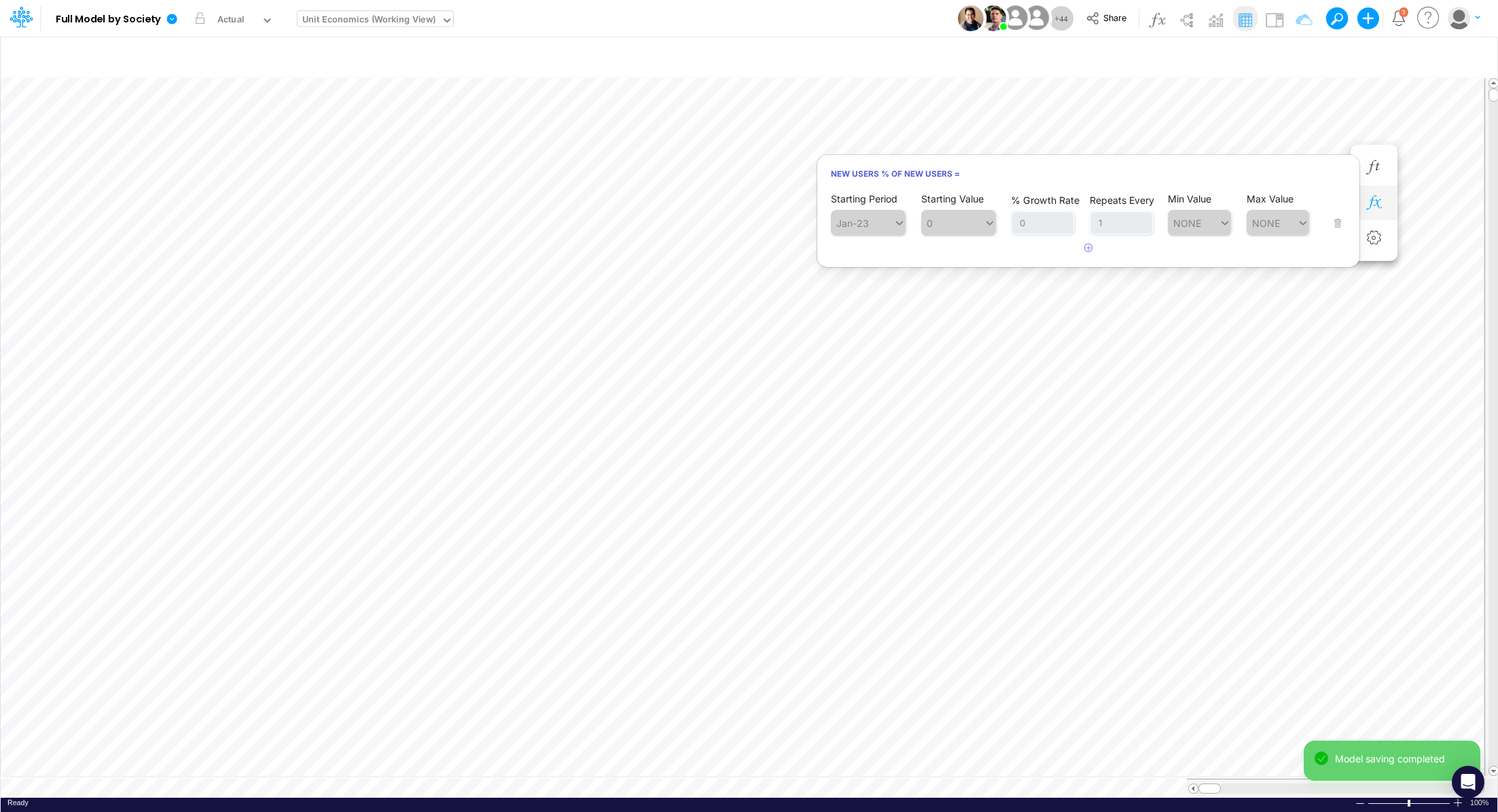
click at [1382, 197] on icon "button" at bounding box center [1373, 203] width 20 height 15
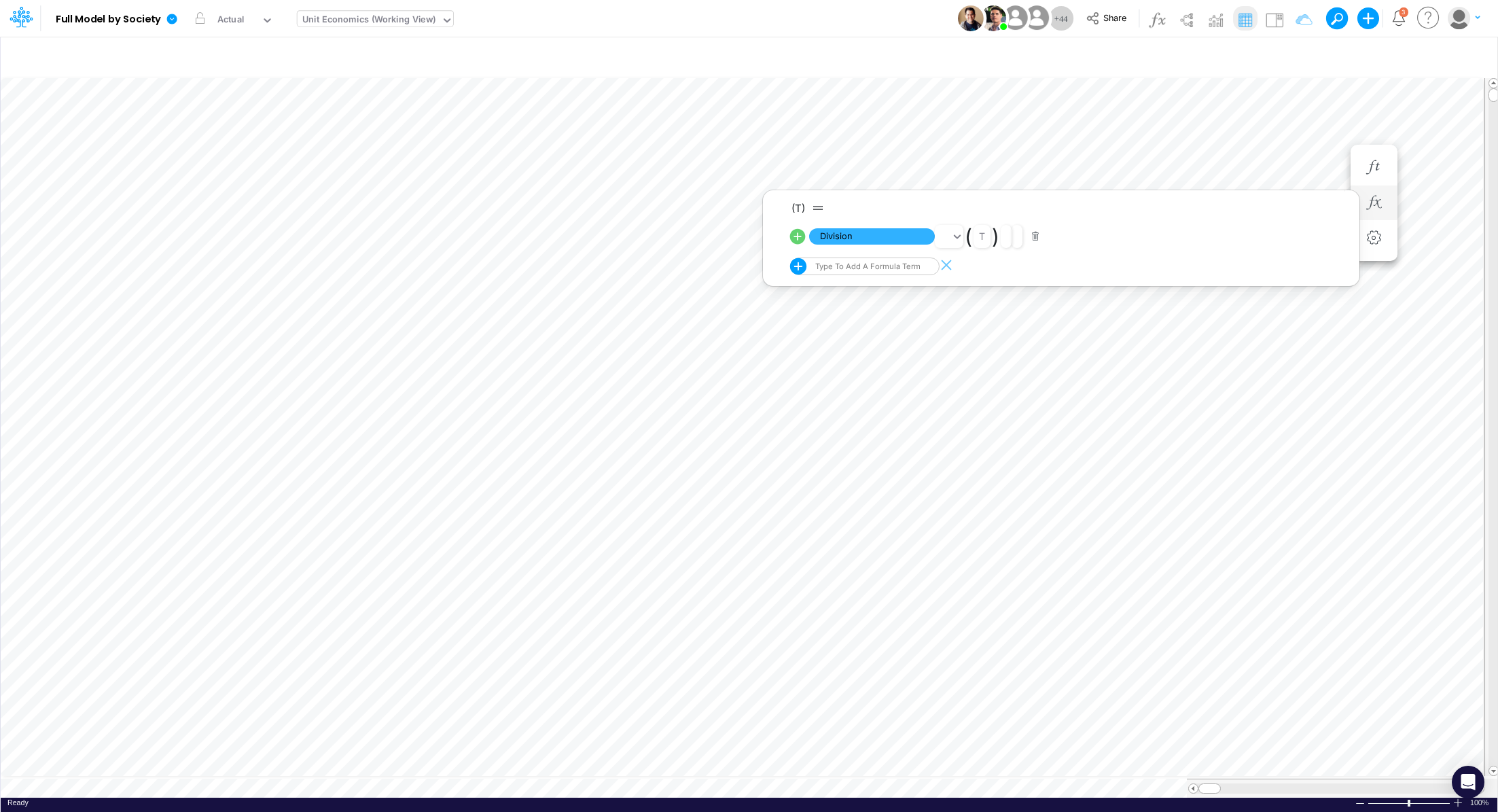
click at [800, 234] on icon at bounding box center [797, 236] width 16 height 16
click at [1370, 168] on icon "button" at bounding box center [1373, 167] width 20 height 15
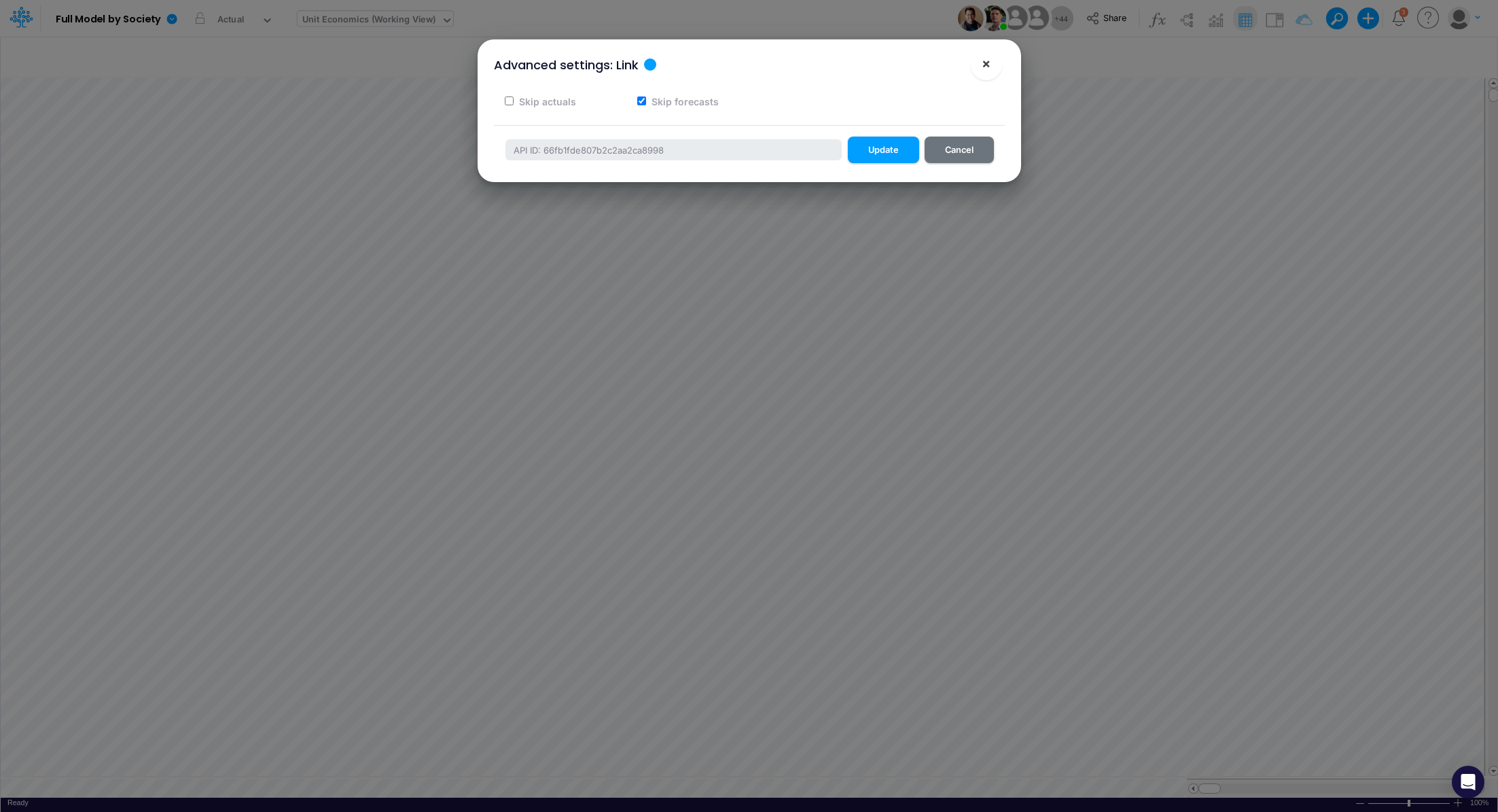
click at [991, 67] on button "×" at bounding box center [986, 64] width 33 height 33
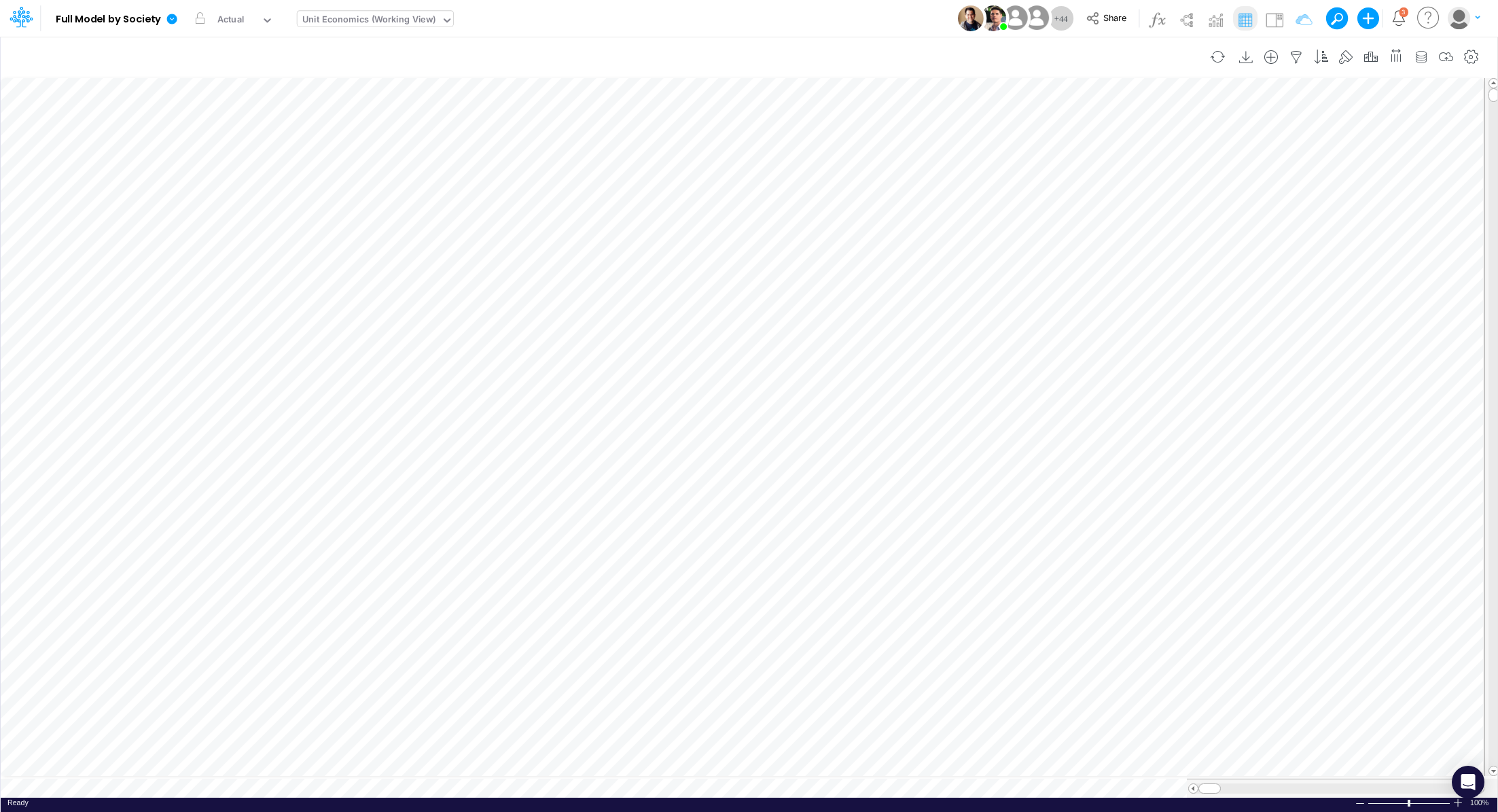
scroll to position [6, 1]
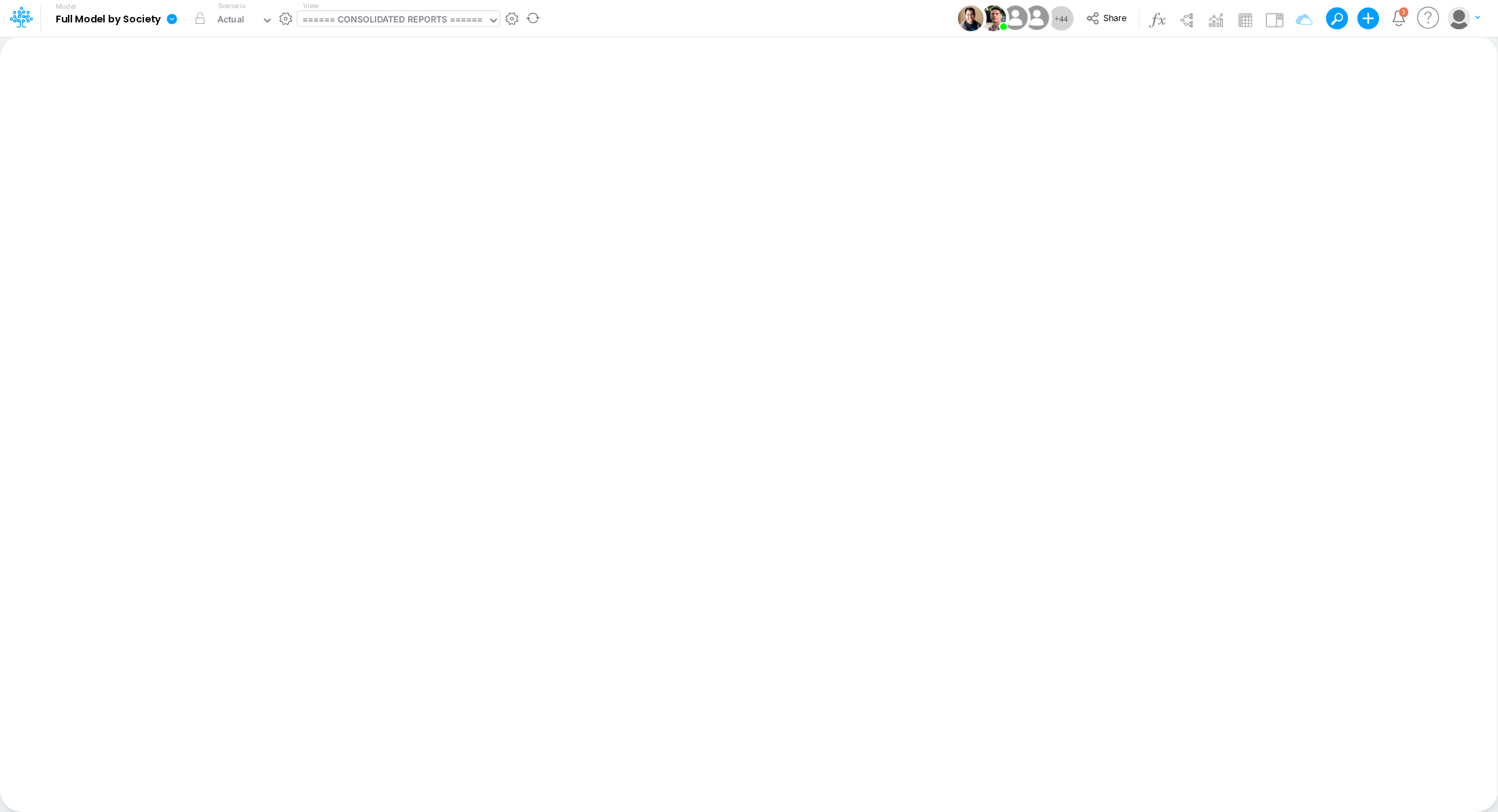
click at [356, 20] on div "====== CONSOLIDATED REPORTS ======" at bounding box center [392, 20] width 180 height 16
type input "workin"
click at [372, 47] on div "Unit Economics (Working View)" at bounding box center [389, 44] width 183 height 22
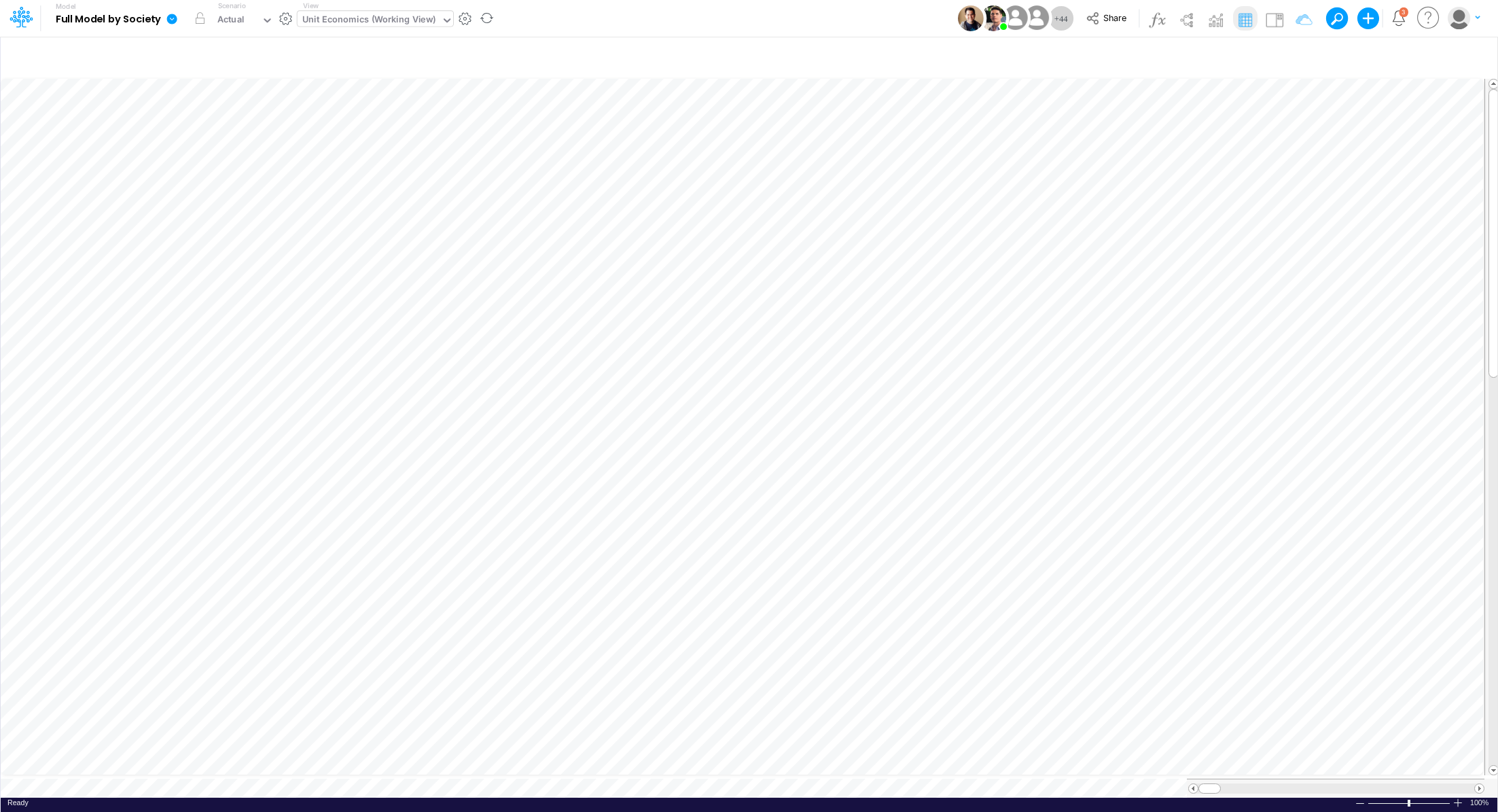
scroll to position [6, 1]
click at [285, 16] on button "button" at bounding box center [285, 18] width 15 height 15
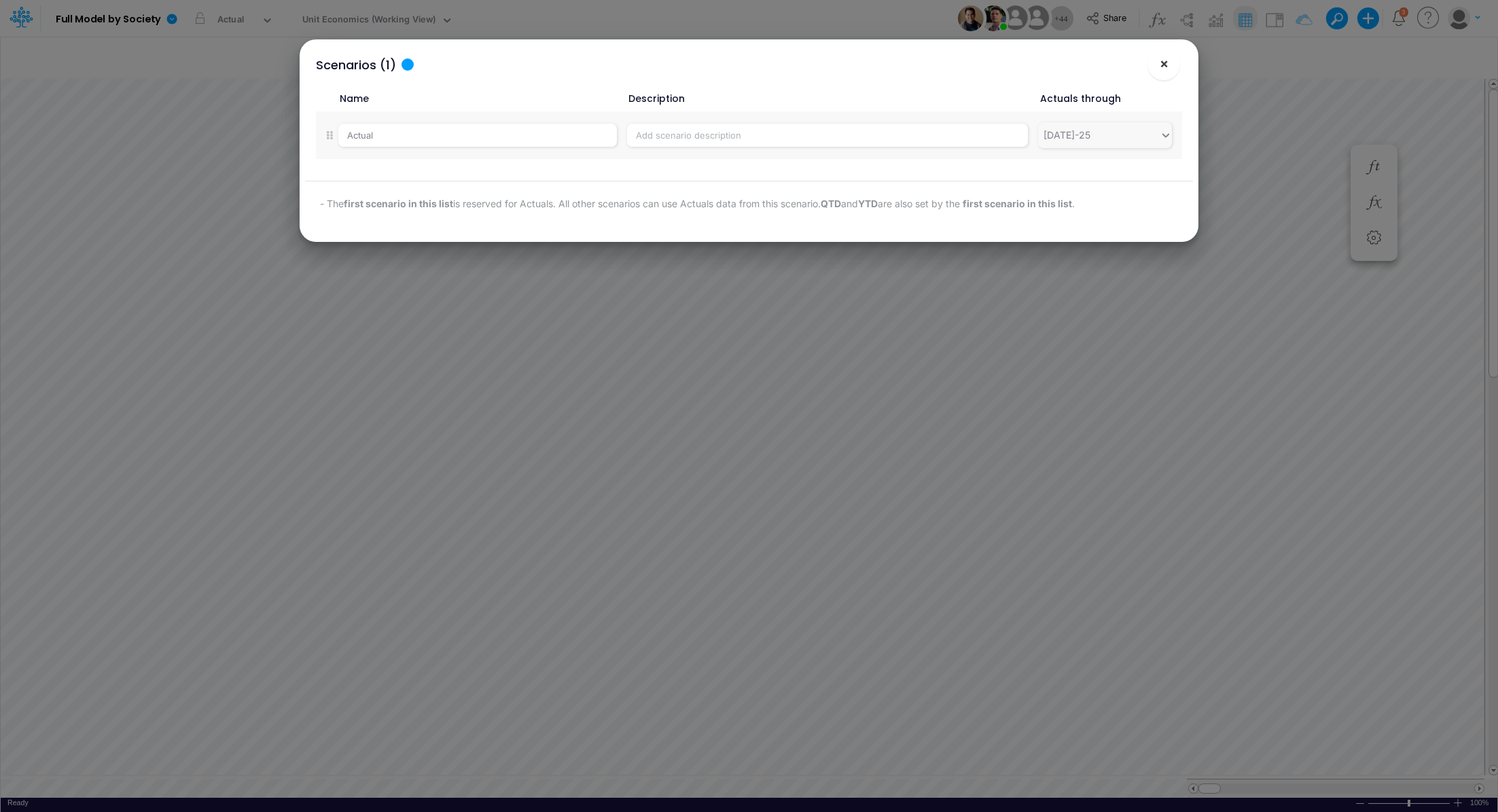
click at [1165, 70] on span "×" at bounding box center [1164, 63] width 9 height 16
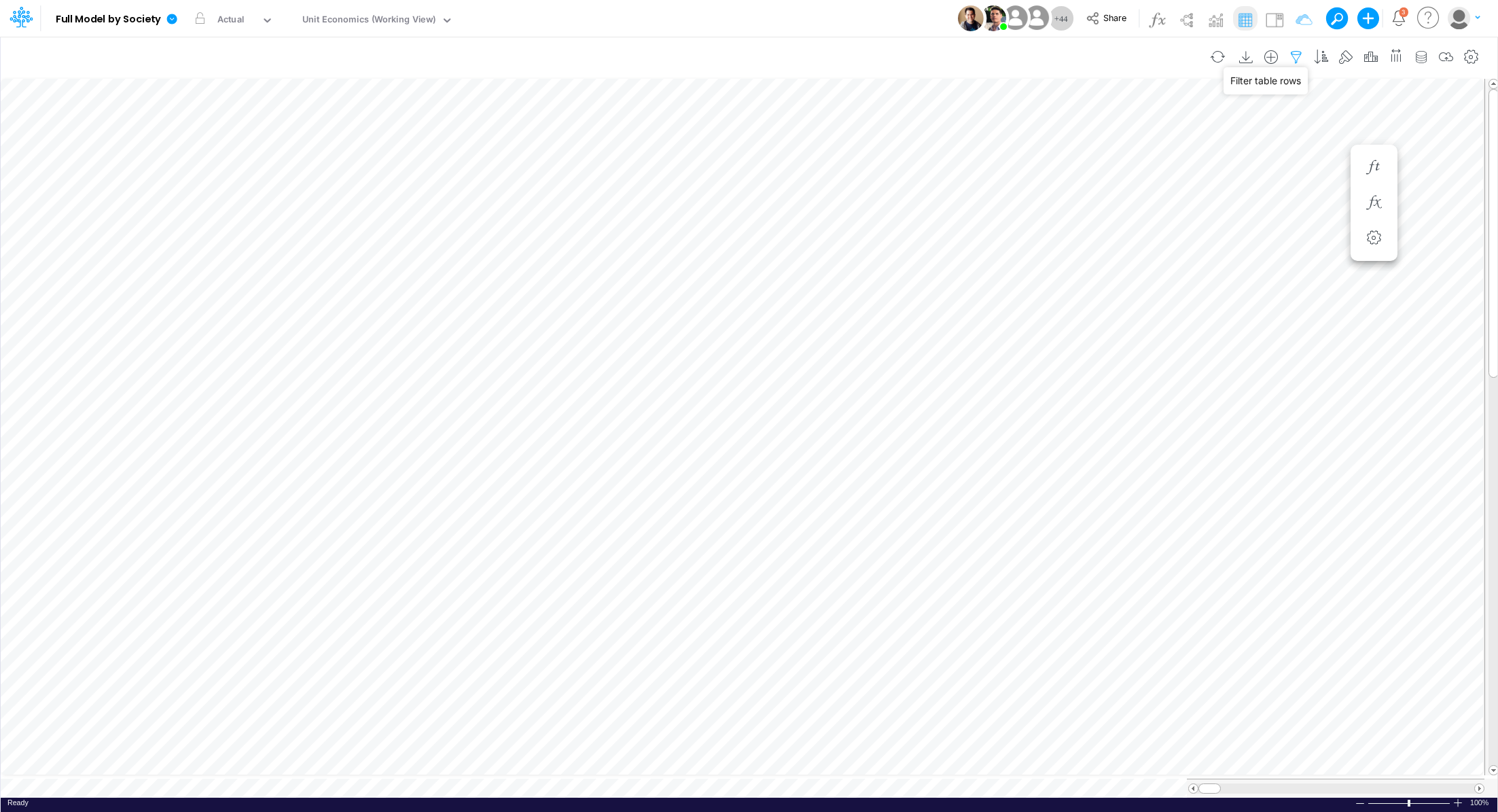
click at [1296, 58] on icon "button" at bounding box center [1295, 57] width 20 height 15
select select "contains"
select select "tableSearchOR"
select select "contains"
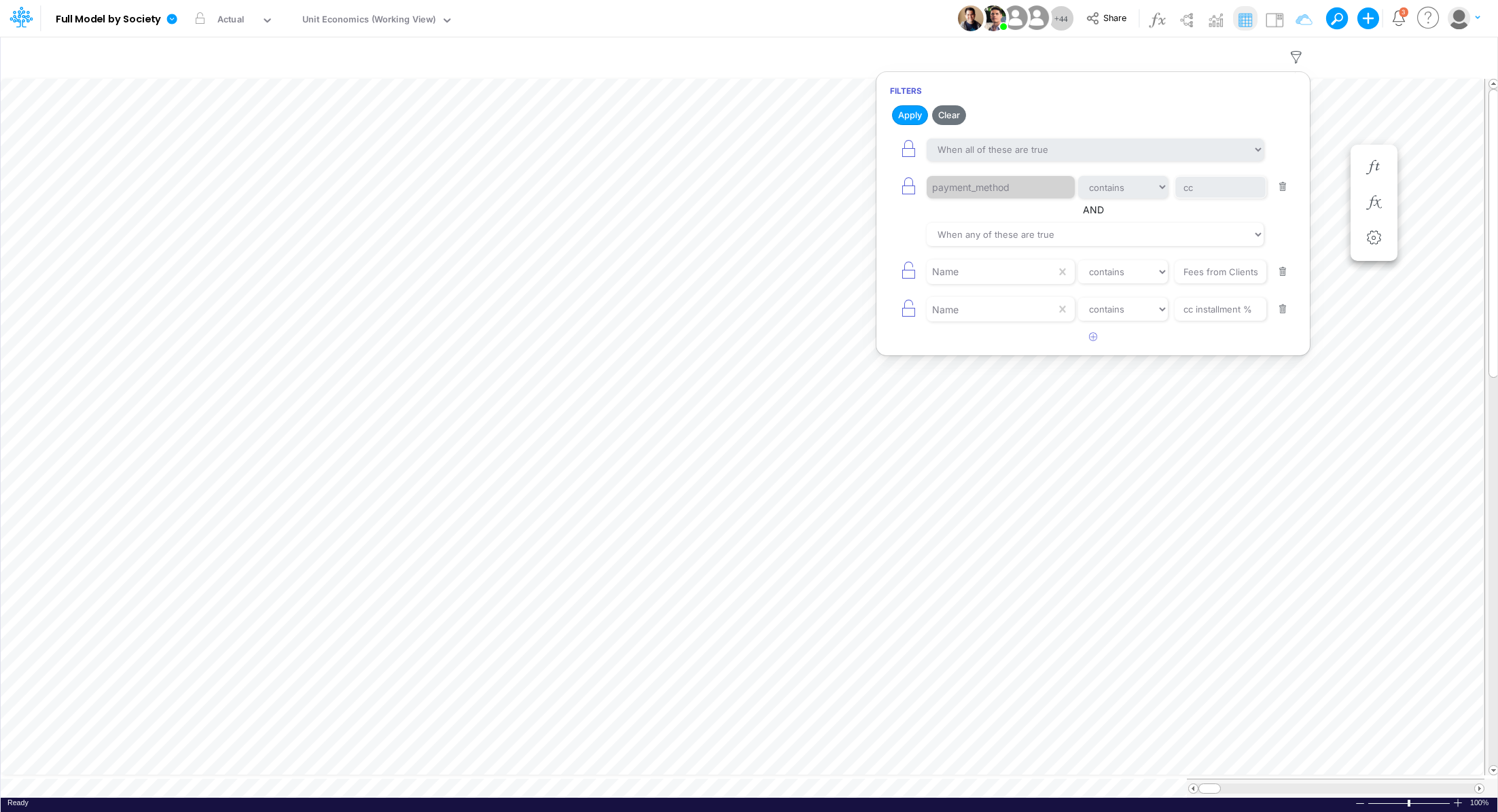
click at [1280, 265] on button "button" at bounding box center [1282, 271] width 26 height 18
type input "cc installment %"
click at [1285, 271] on button "button" at bounding box center [1282, 271] width 26 height 18
click at [901, 112] on button "Apply" at bounding box center [909, 115] width 36 height 19
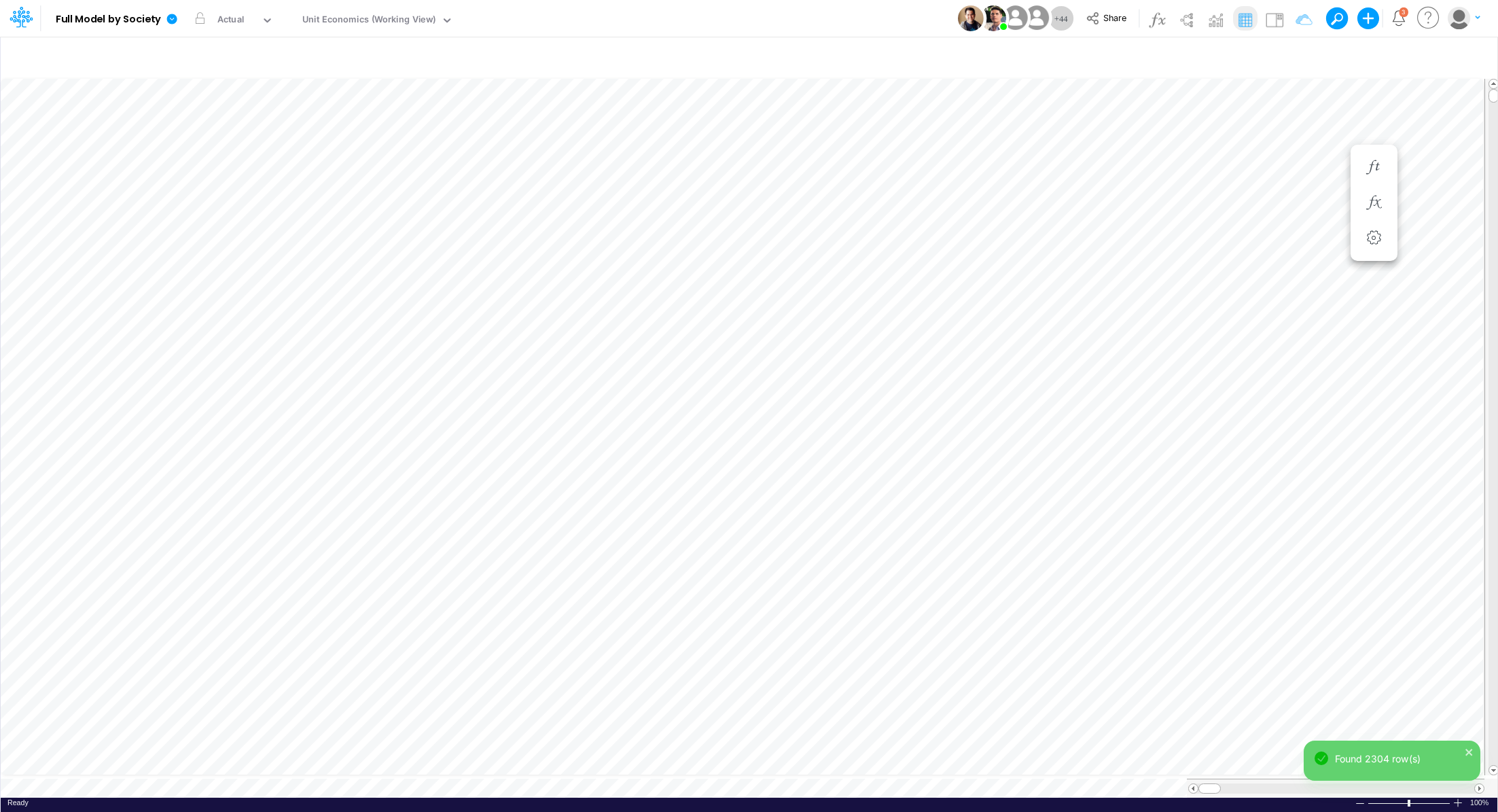
scroll to position [6, 1]
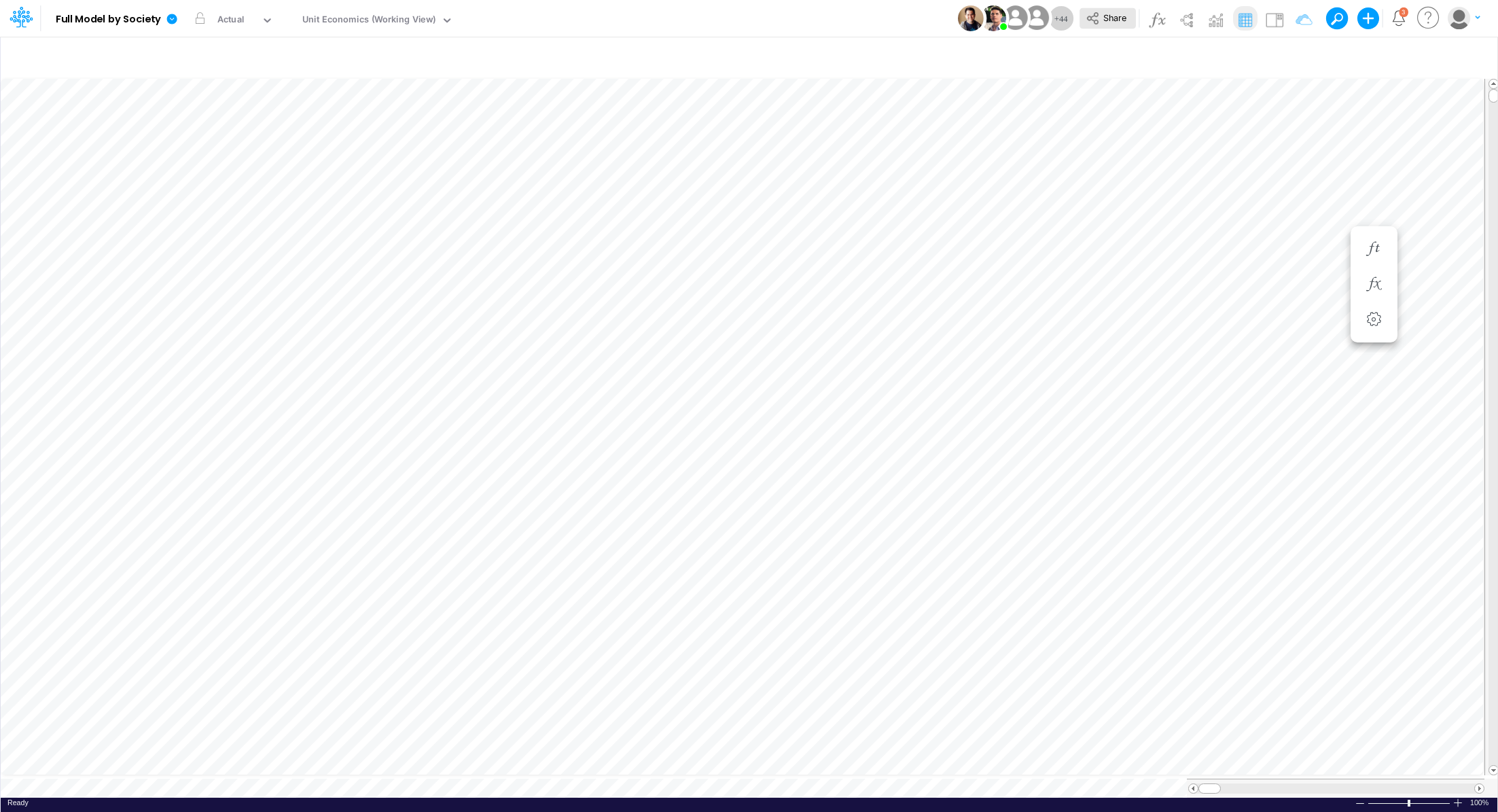
scroll to position [6, 1]
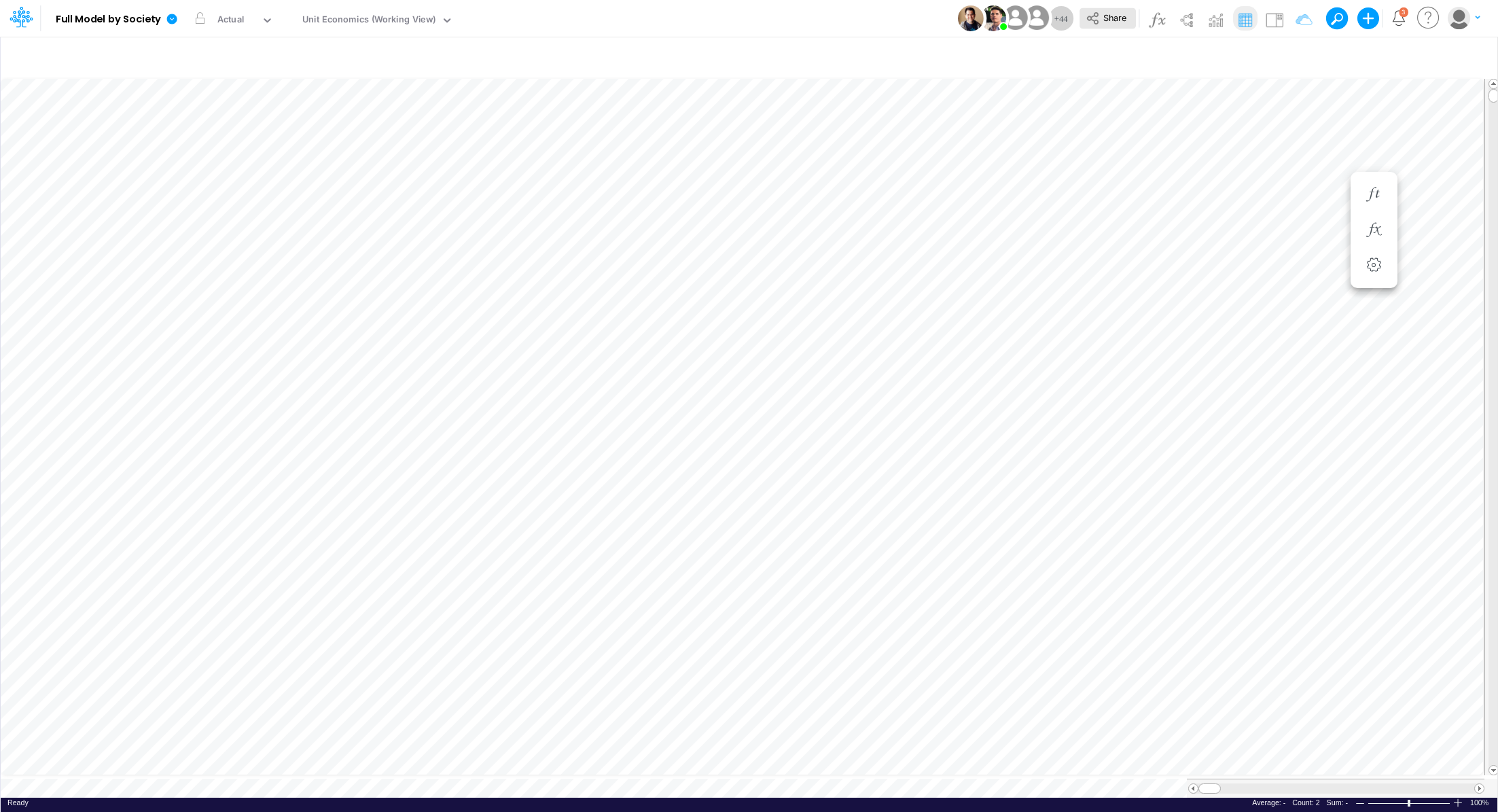
scroll to position [6, 1]
click at [292, 18] on button "button" at bounding box center [285, 18] width 15 height 15
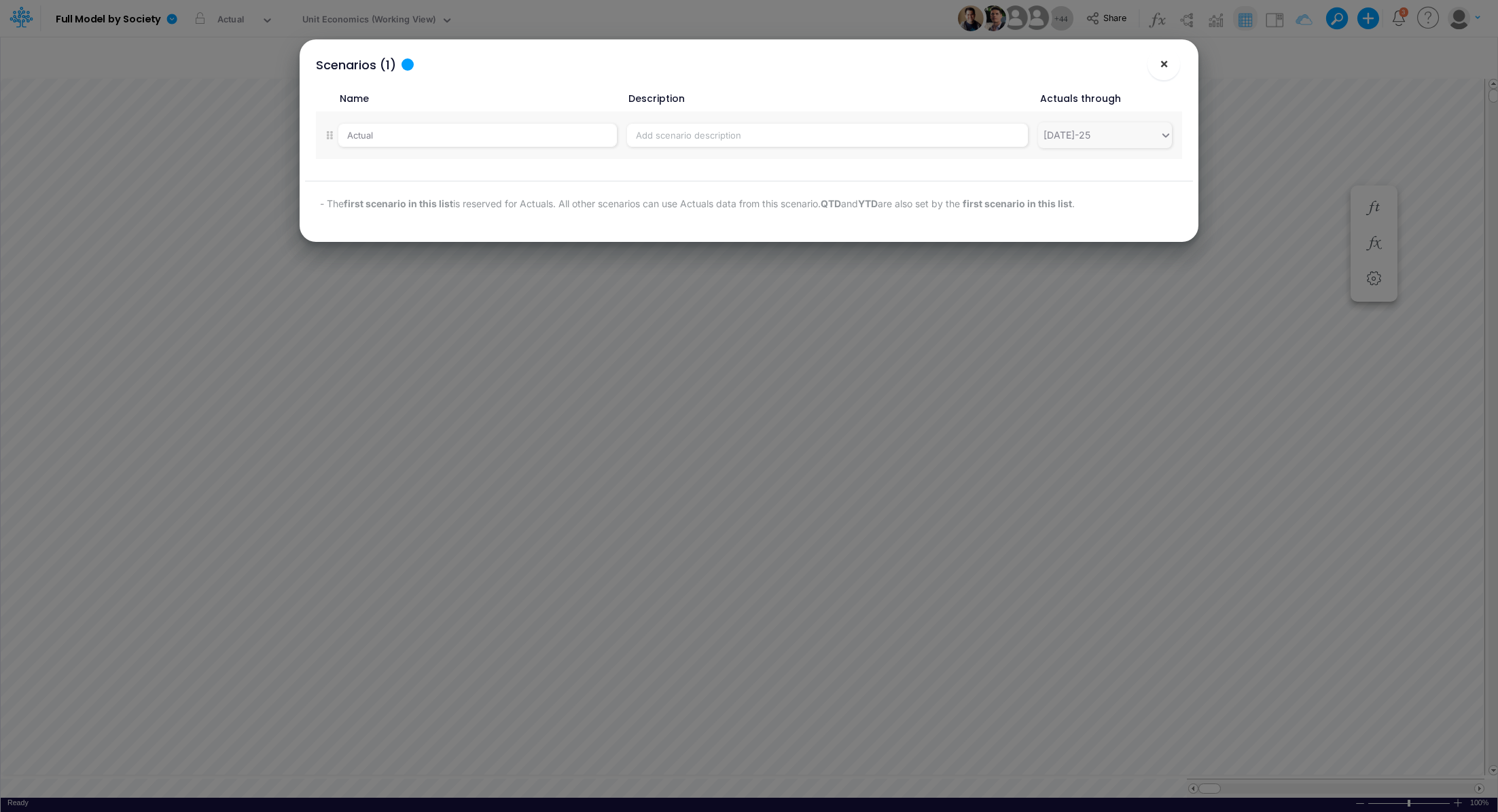
click at [1160, 65] on span "×" at bounding box center [1164, 63] width 9 height 16
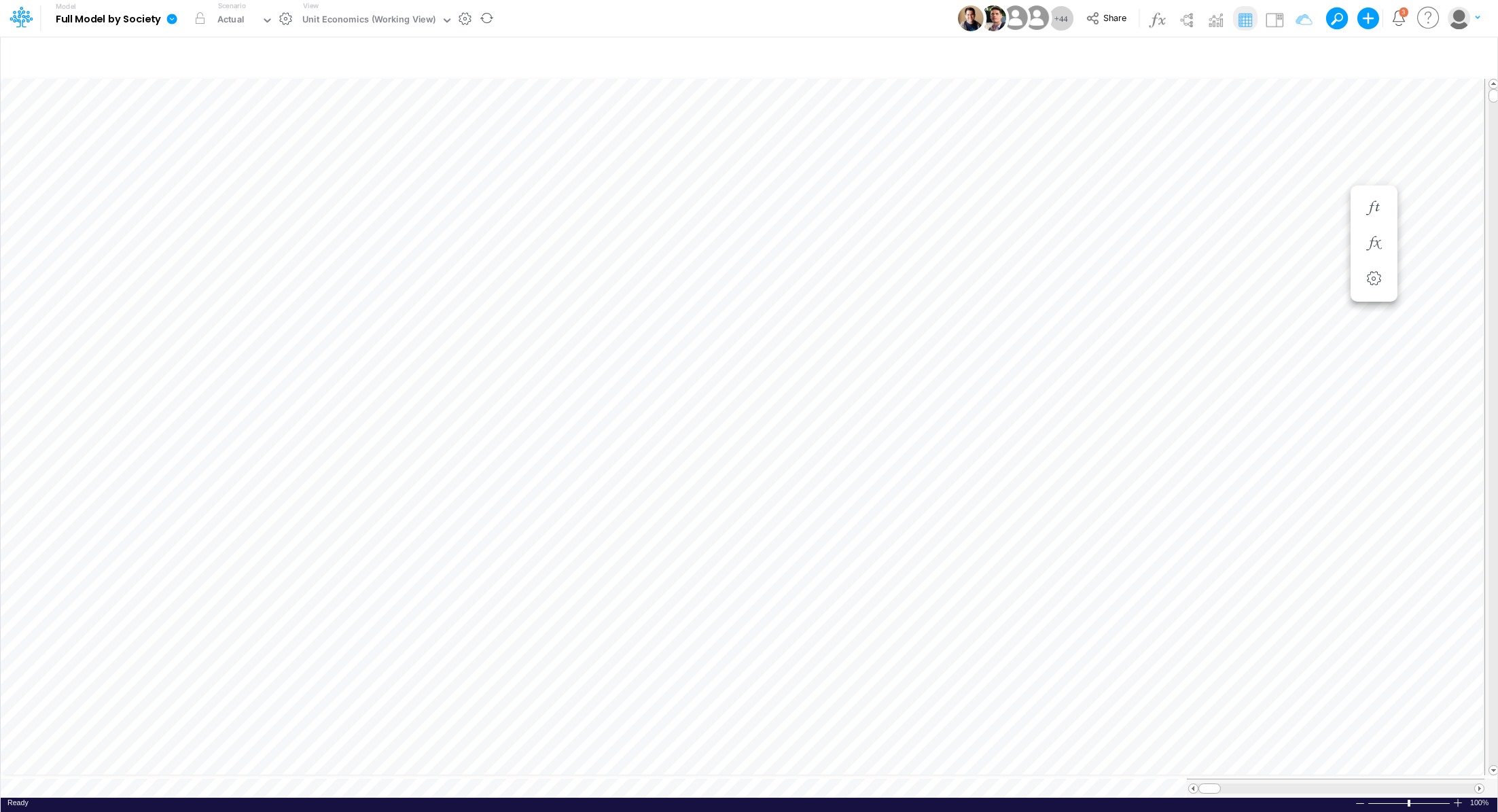
click at [169, 18] on icon at bounding box center [172, 18] width 11 height 11
click at [256, 160] on button "Sync Scenarios" at bounding box center [240, 162] width 145 height 21
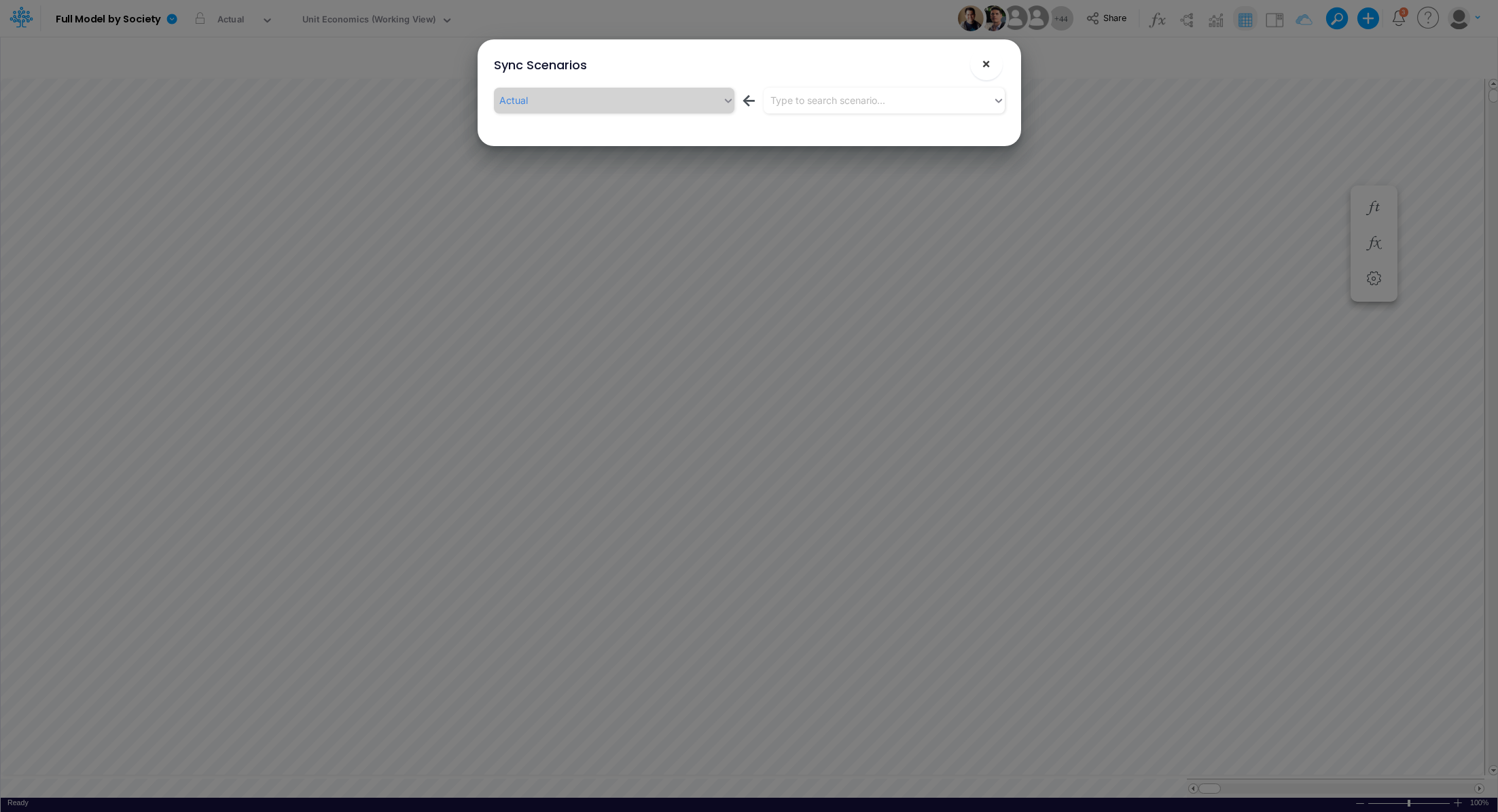
click at [994, 55] on button "×" at bounding box center [986, 64] width 33 height 33
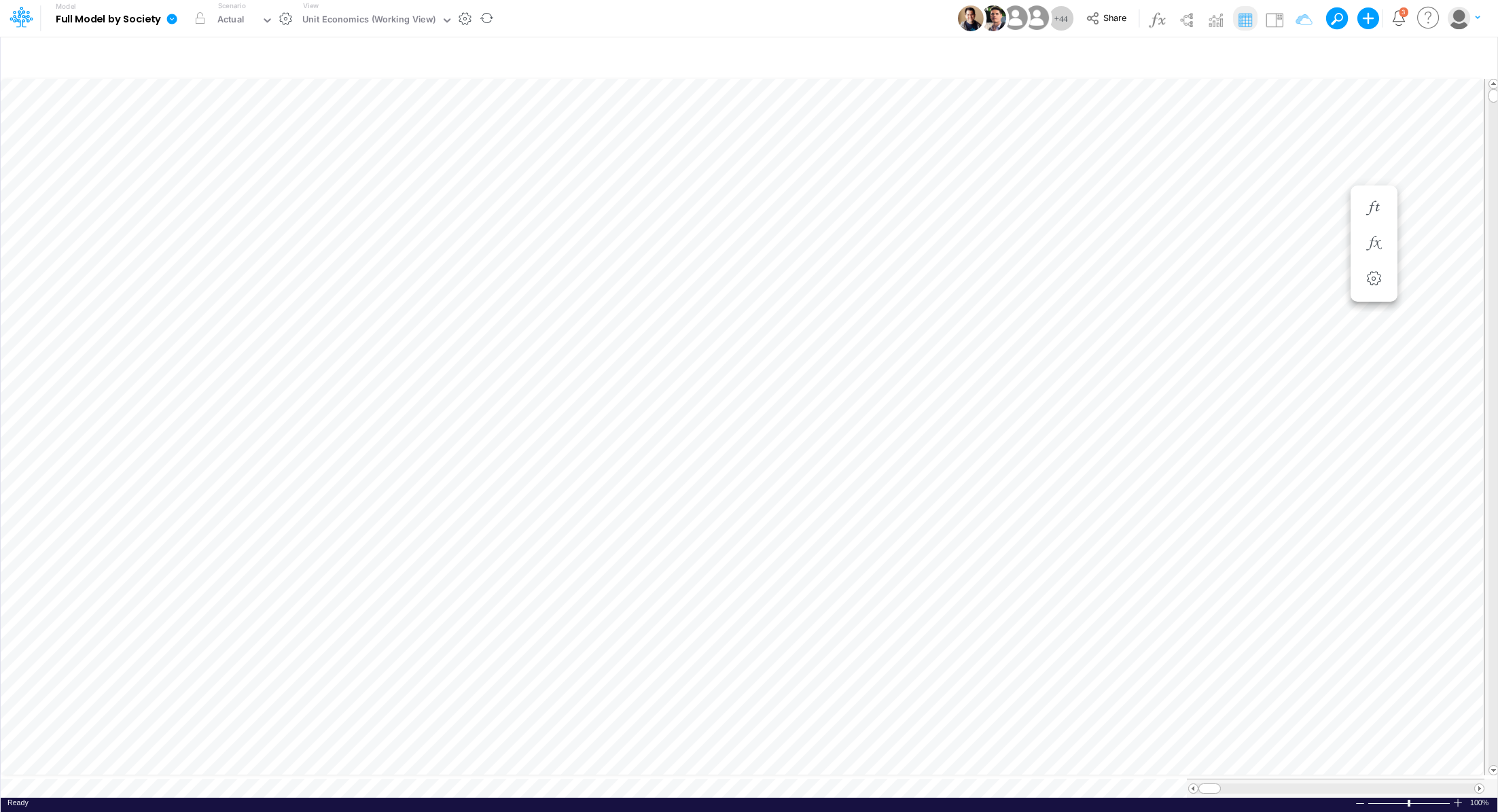
click at [168, 16] on icon at bounding box center [172, 18] width 11 height 11
click at [228, 146] on button "View model info" at bounding box center [240, 141] width 145 height 21
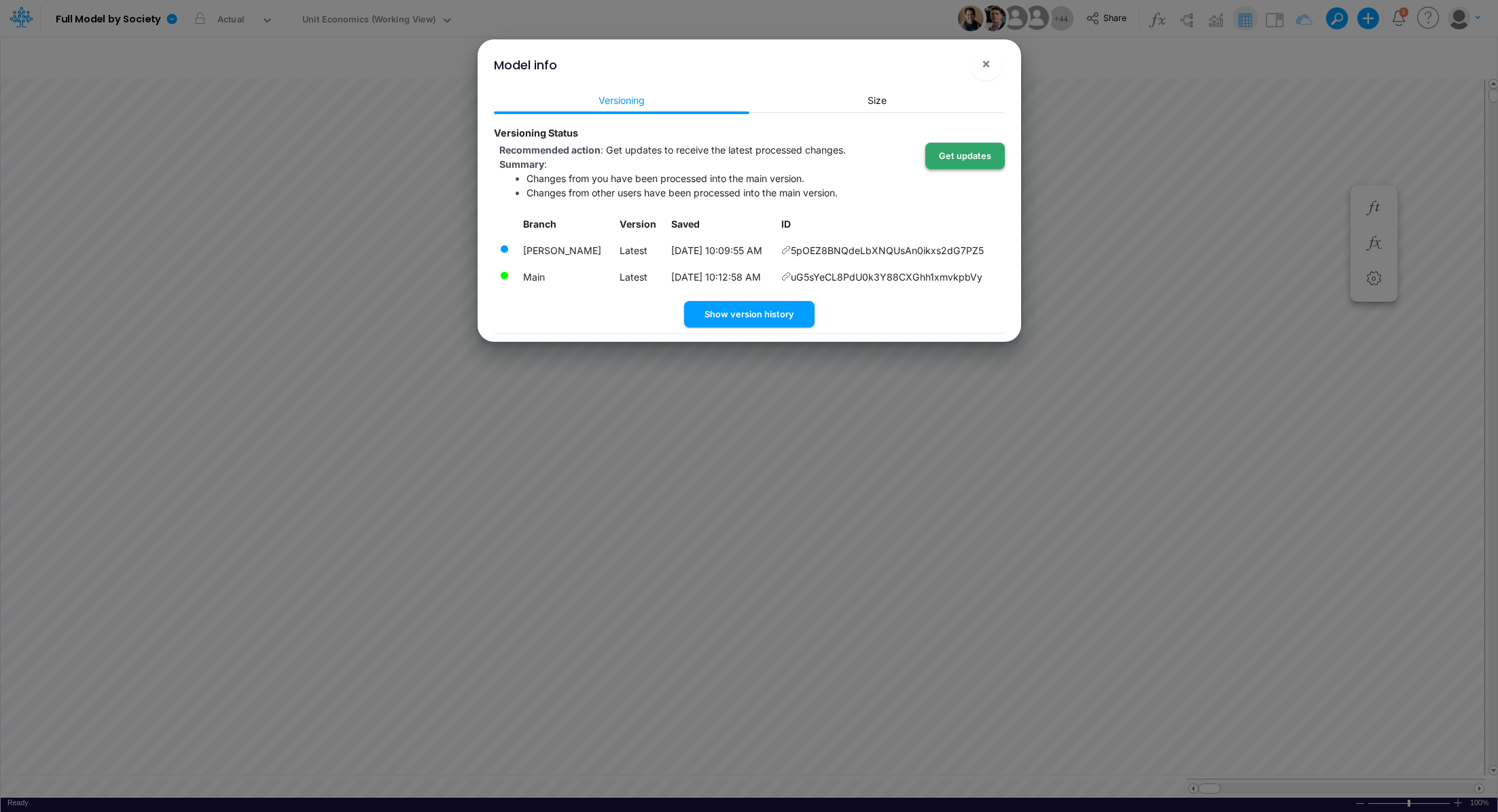
click at [971, 159] on button "Get updates" at bounding box center [965, 155] width 79 height 26
click at [982, 66] on span "×" at bounding box center [985, 63] width 9 height 16
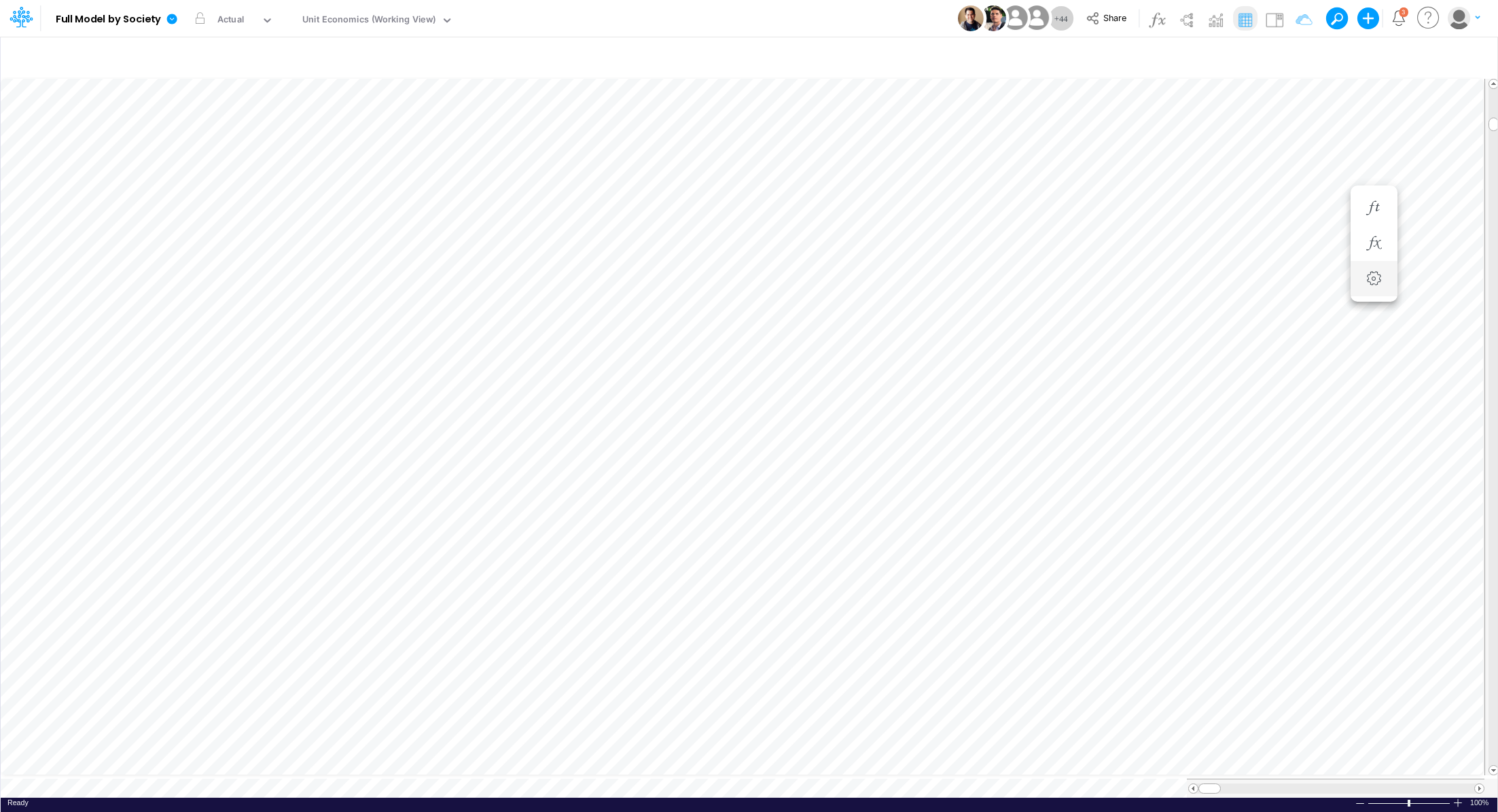
scroll to position [6, 1]
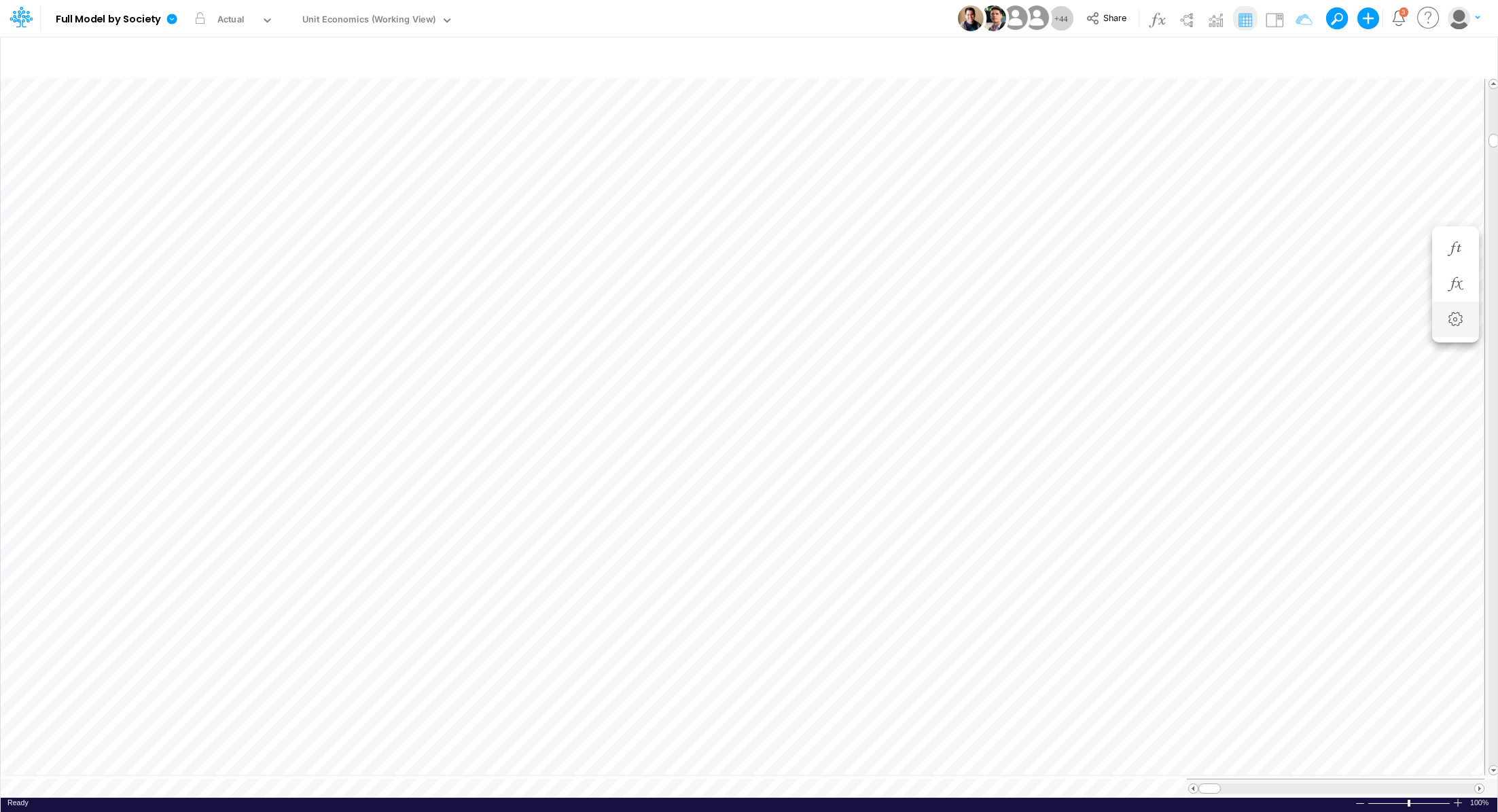
scroll to position [6, 1]
